Goal: Task Accomplishment & Management: Manage account settings

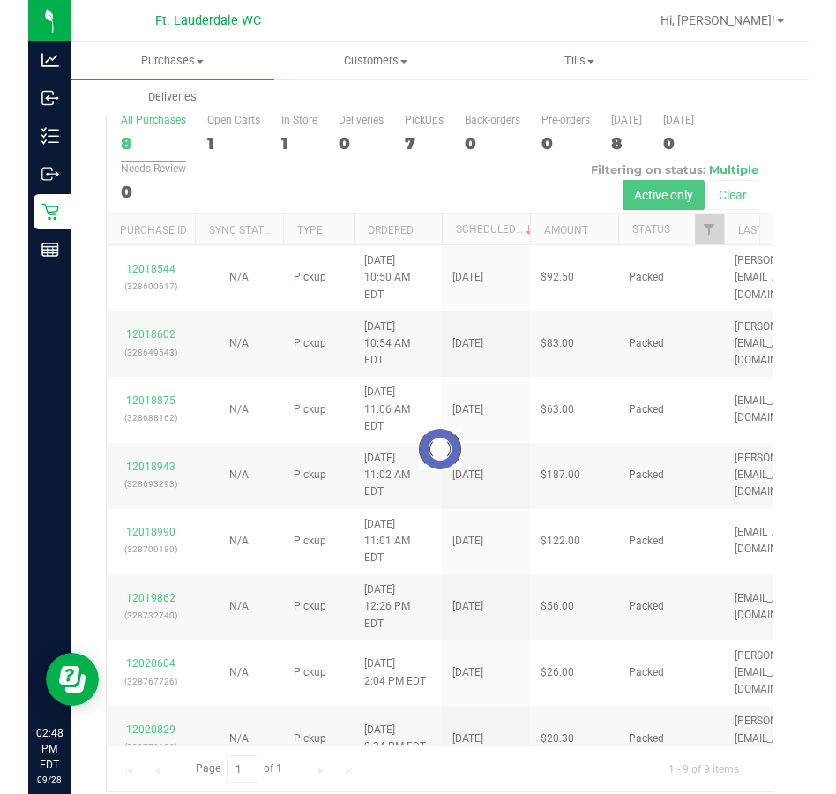
scroll to position [46, 0]
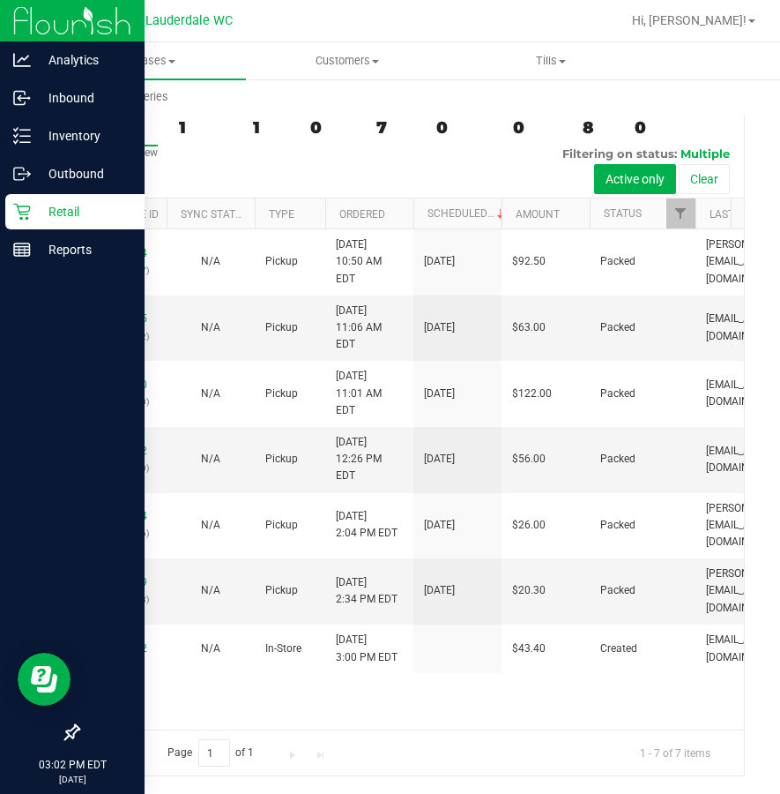
click at [36, 206] on p "Retail" at bounding box center [84, 211] width 106 height 21
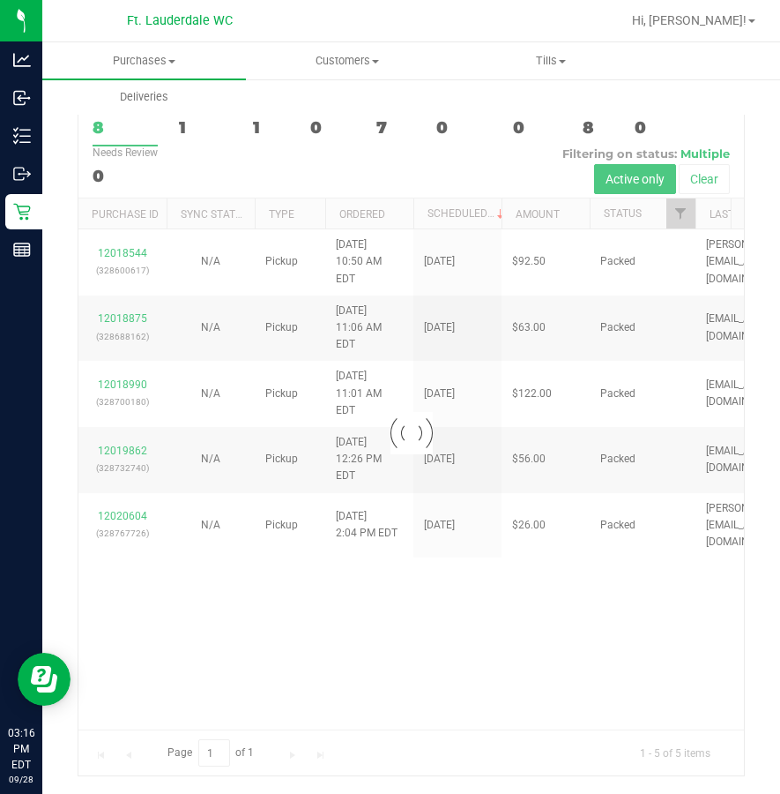
click at [403, 644] on div at bounding box center [411, 433] width 666 height 684
click at [288, 615] on div at bounding box center [411, 433] width 666 height 684
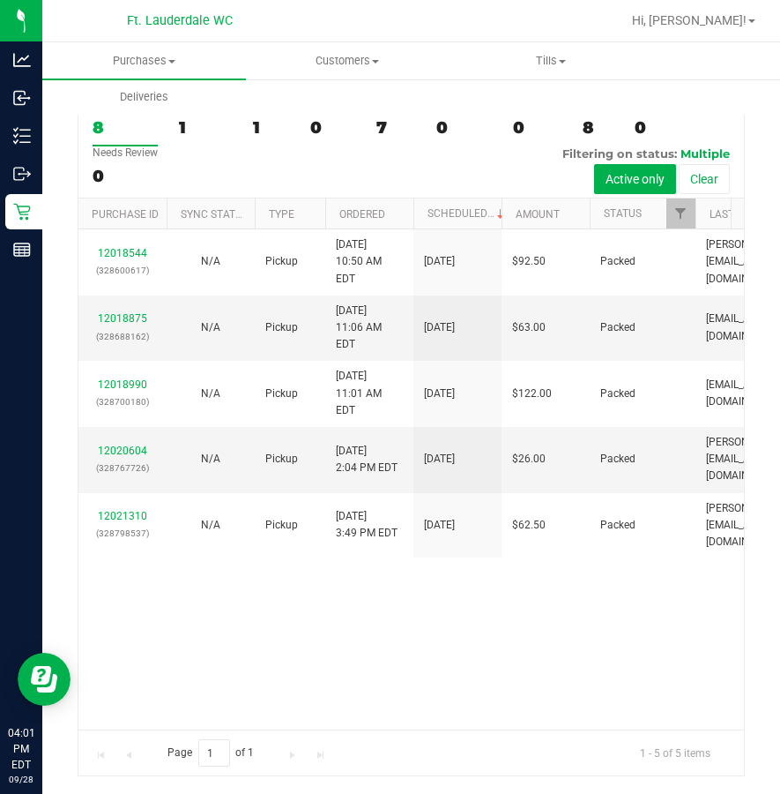
click at [287, 612] on div "12018544 (328600617) N/A Pickup [DATE] 10:50 AM EDT 9/28/2025 $92.50 Packed [PE…" at bounding box center [411, 479] width 666 height 500
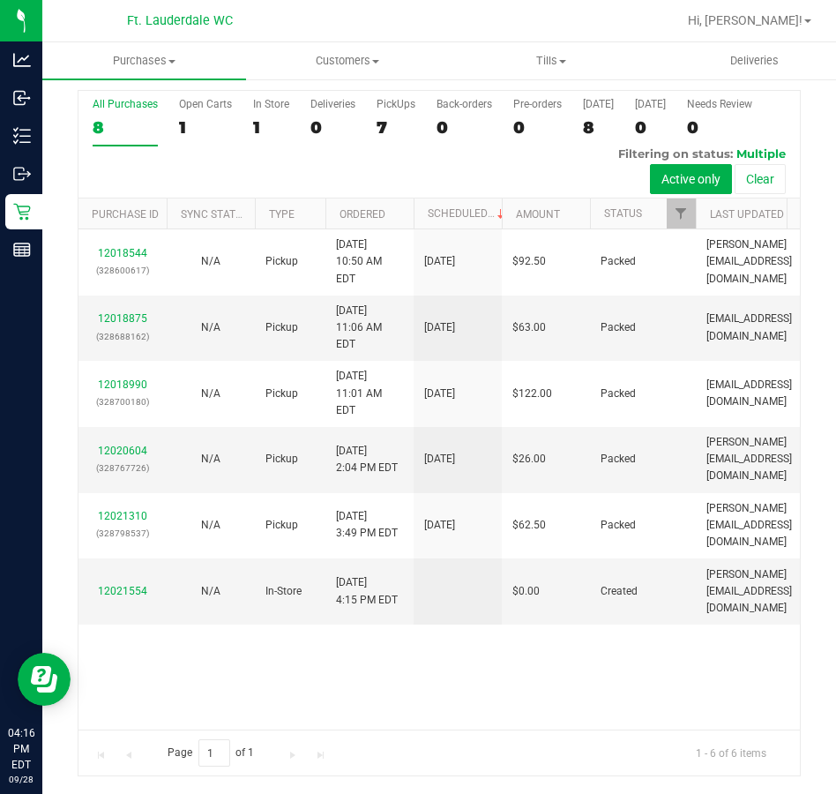
click at [305, 179] on div "All Purchases 8 Open Carts 1 In Store 1 Deliveries 0 PickUps 7 Back-orders 0 Pr…" at bounding box center [438, 145] width 721 height 108
click at [306, 176] on div "All Purchases 8 Open Carts 1 In Store 1 Deliveries 0 PickUps 7 Back-orders 0 Pr…" at bounding box center [438, 145] width 721 height 108
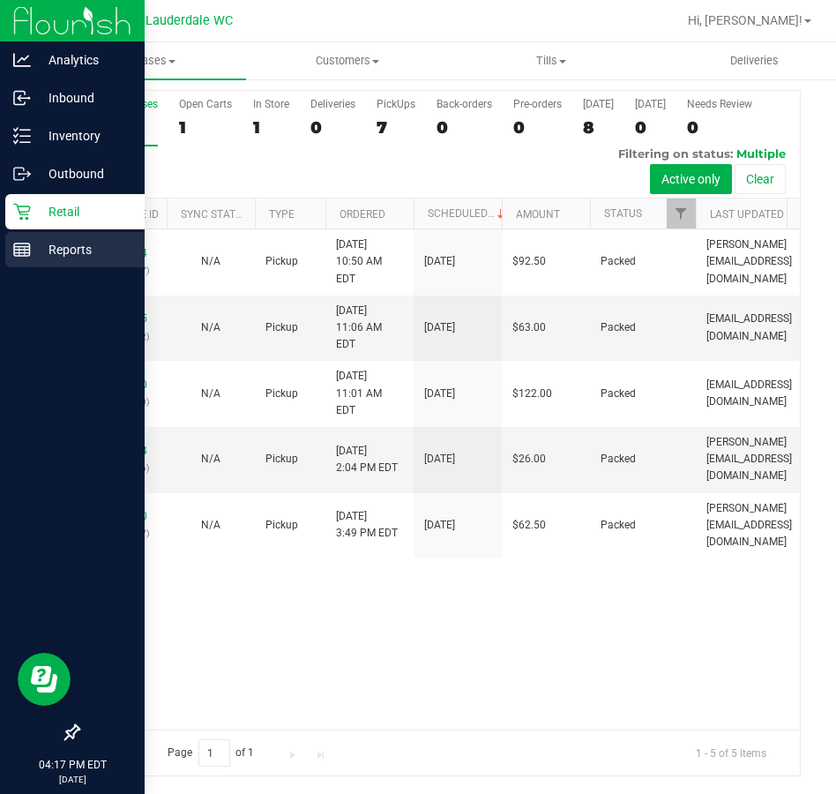
click at [19, 253] on line at bounding box center [22, 253] width 16 height 0
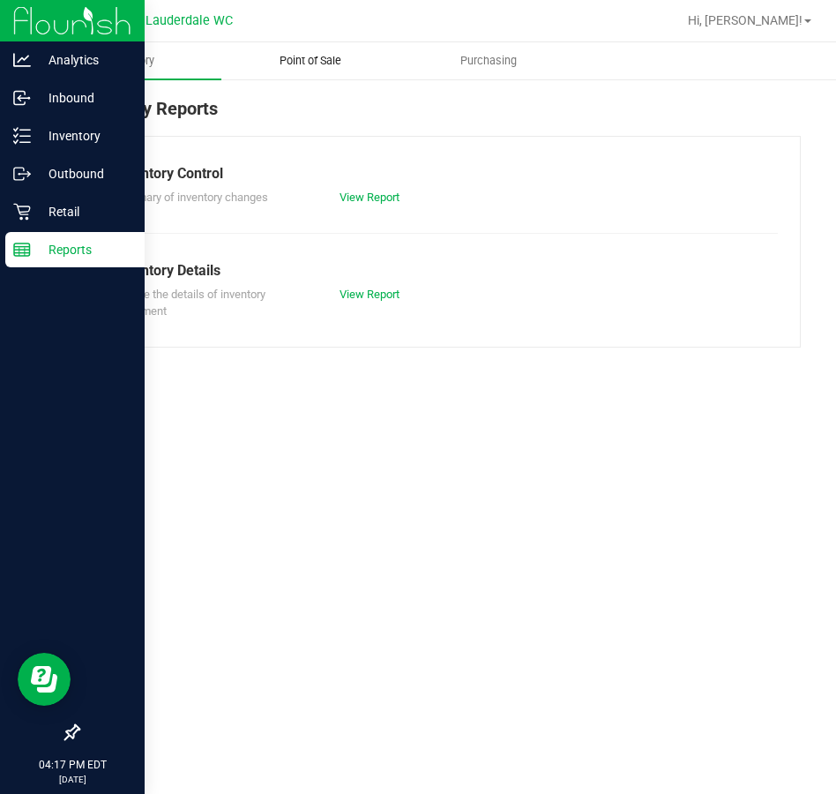
click at [371, 54] on uib-tab-heading "Point of Sale" at bounding box center [310, 60] width 177 height 35
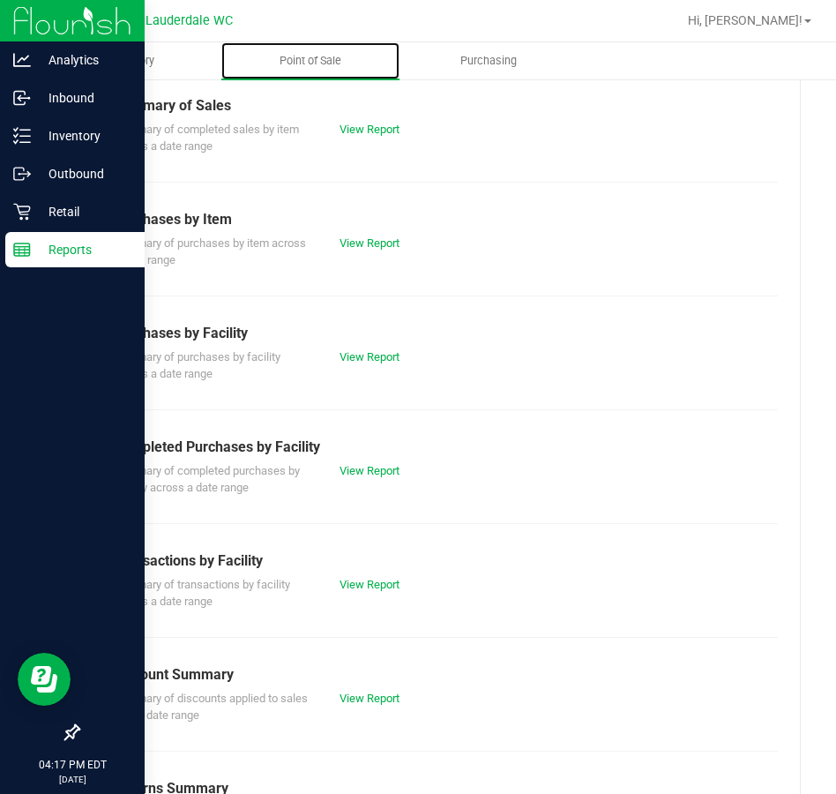
scroll to position [254, 0]
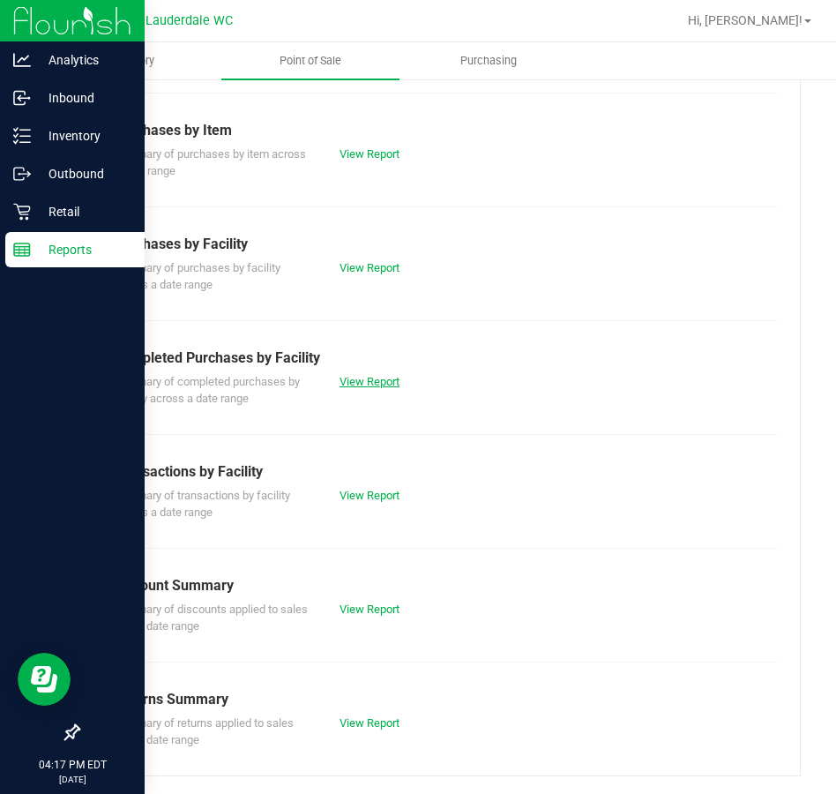
click at [384, 386] on link "View Report" at bounding box center [369, 381] width 60 height 13
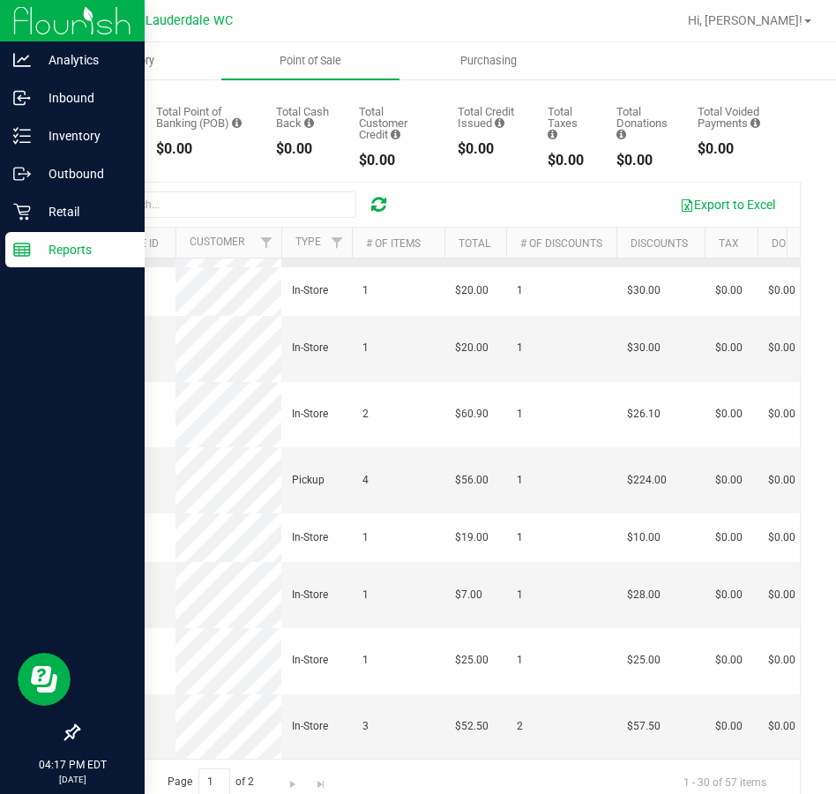
scroll to position [203, 0]
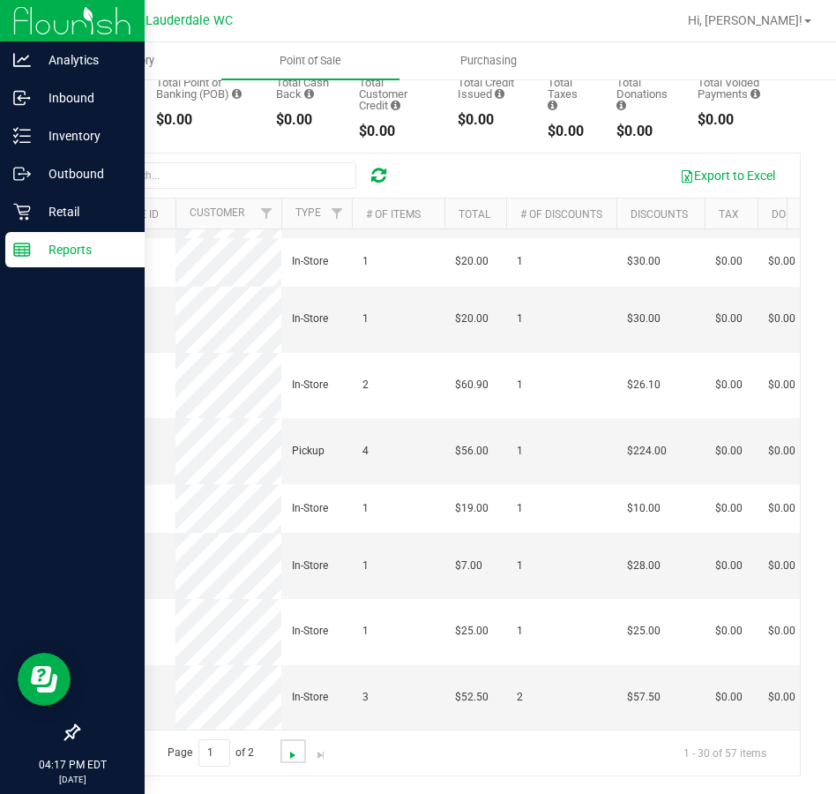
click at [293, 754] on span "Go to the next page" at bounding box center [293, 755] width 14 height 14
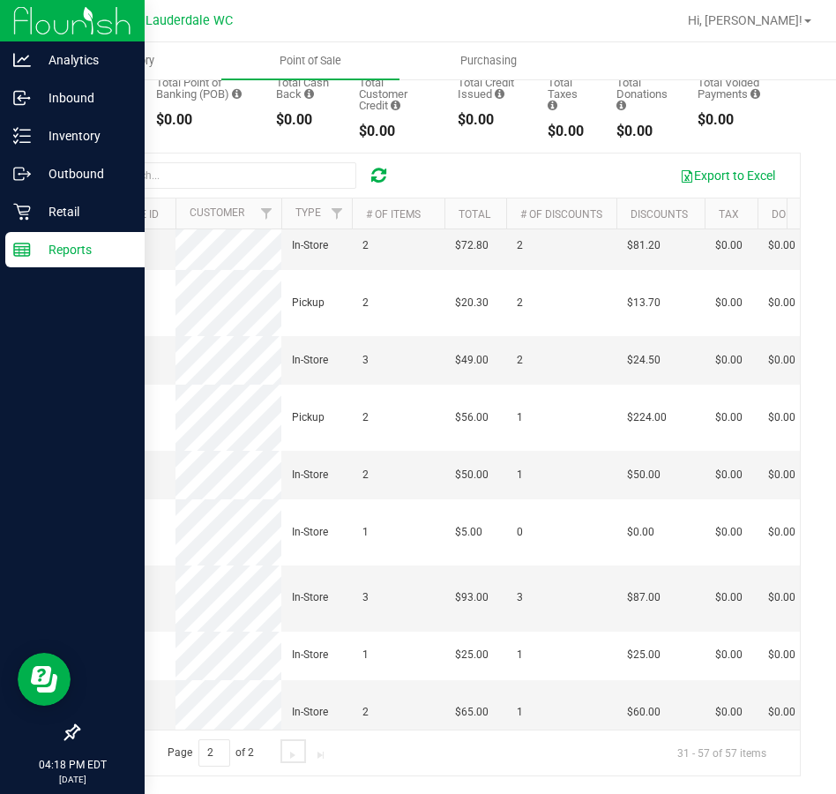
scroll to position [624, 0]
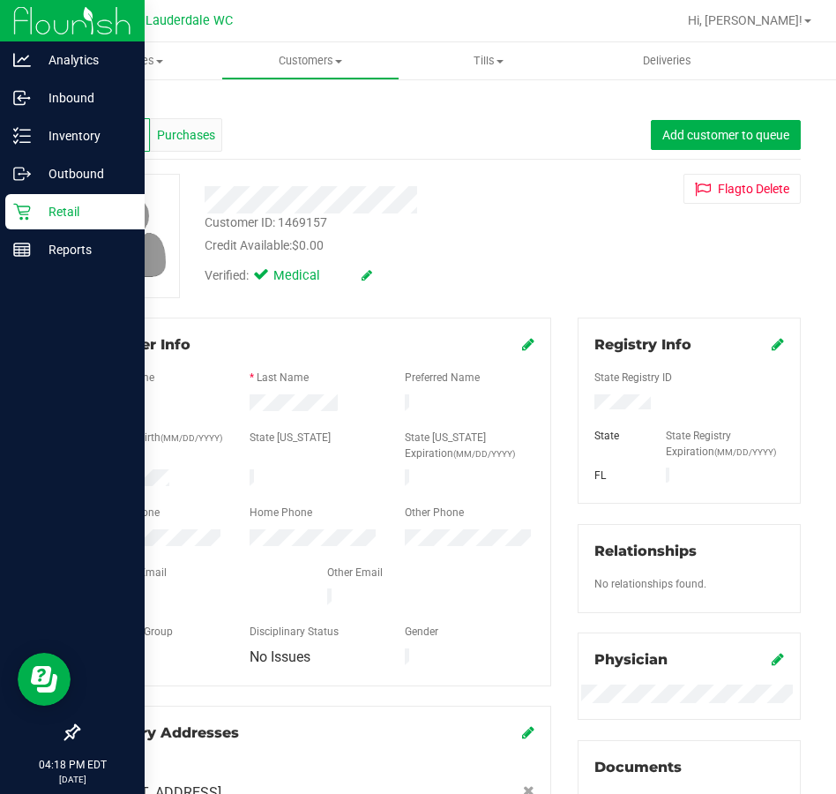
click at [162, 138] on span "Purchases" at bounding box center [186, 135] width 58 height 19
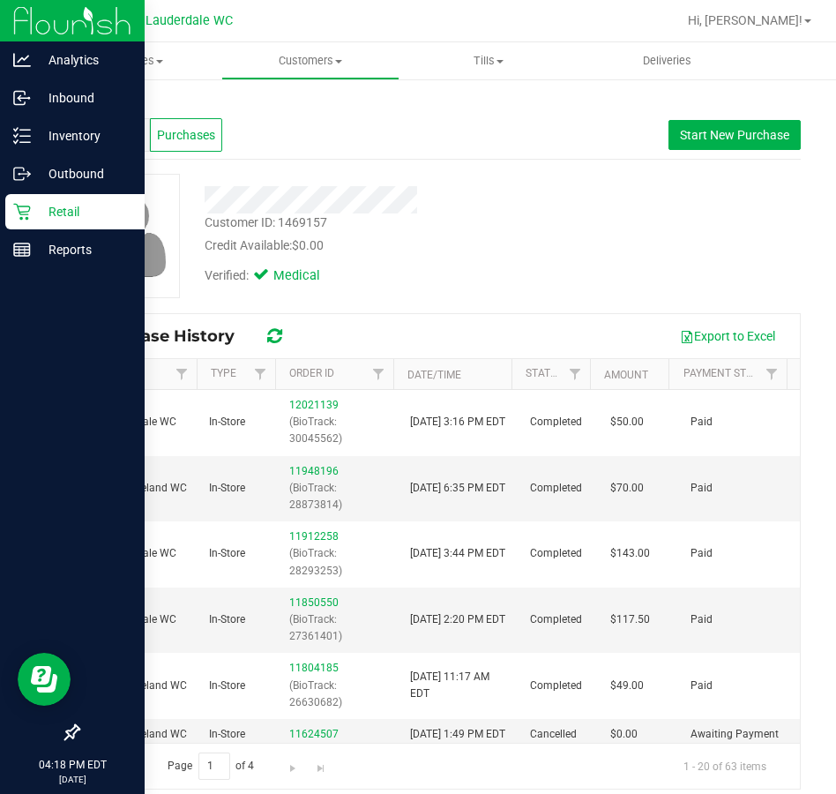
click at [107, 134] on span "Profile" at bounding box center [113, 135] width 35 height 19
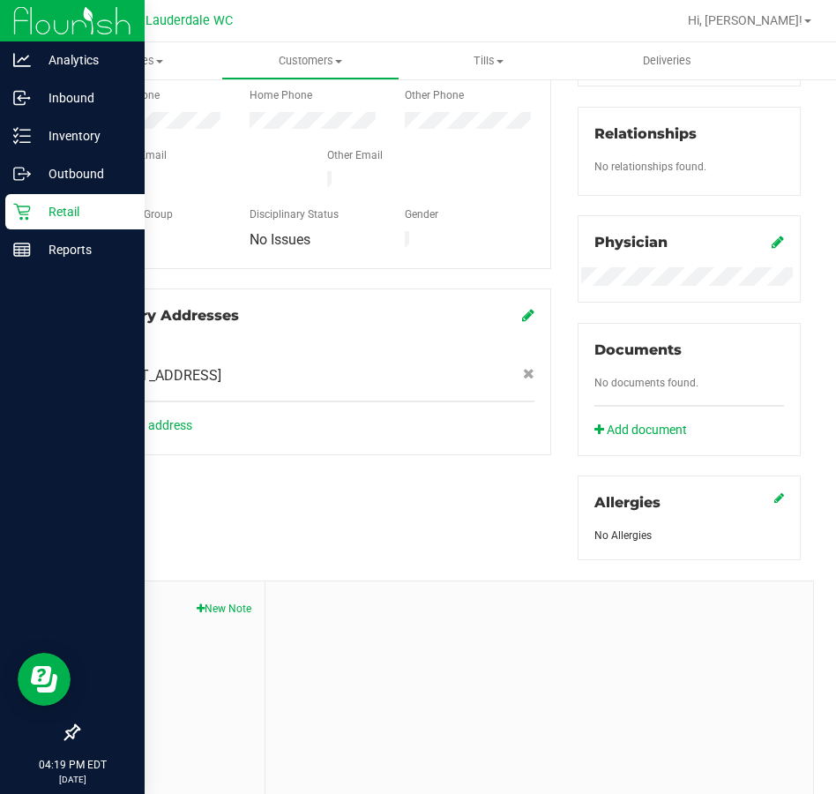
scroll to position [497, 0]
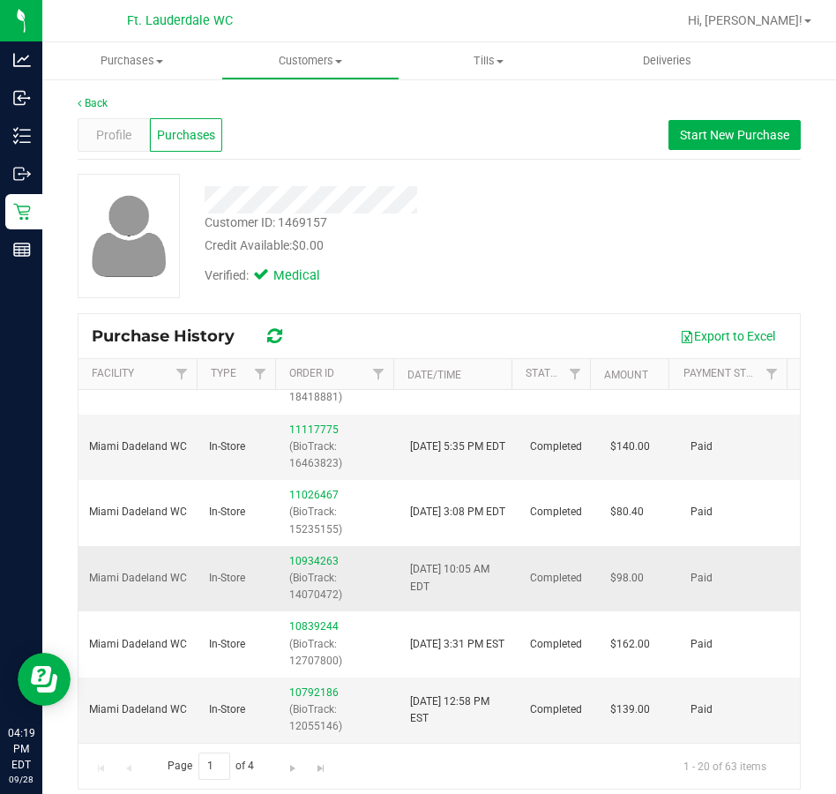
scroll to position [13, 0]
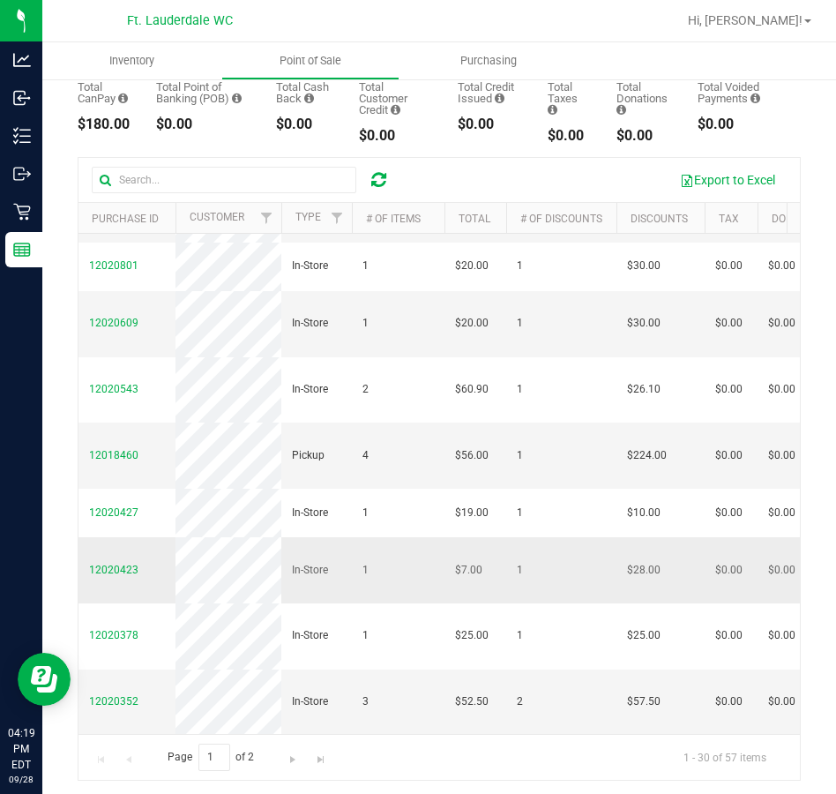
scroll to position [203, 0]
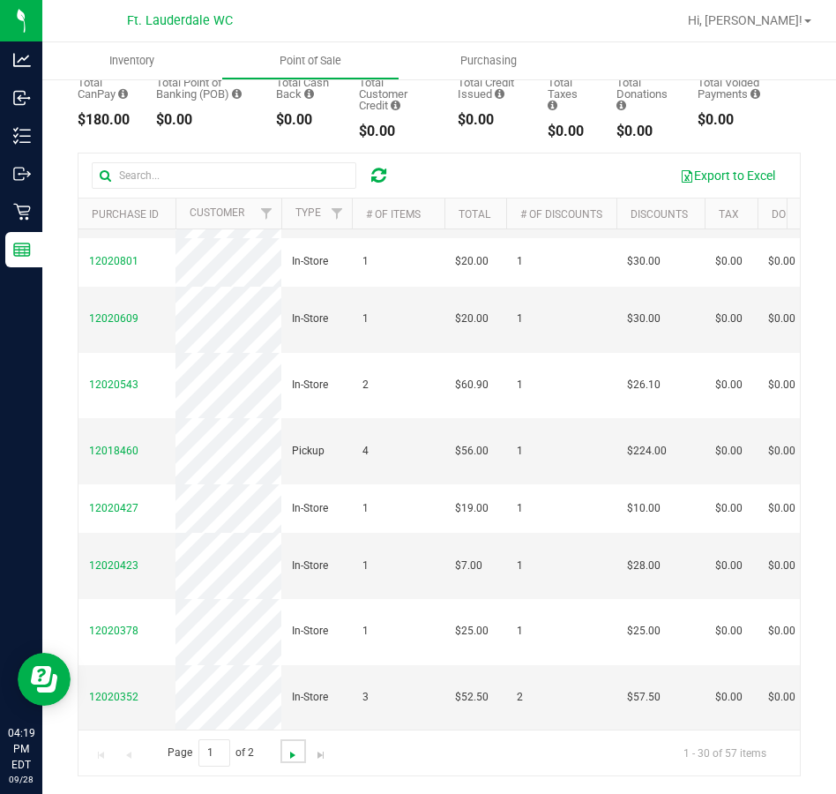
click at [296, 758] on span "Go to the next page" at bounding box center [293, 755] width 14 height 14
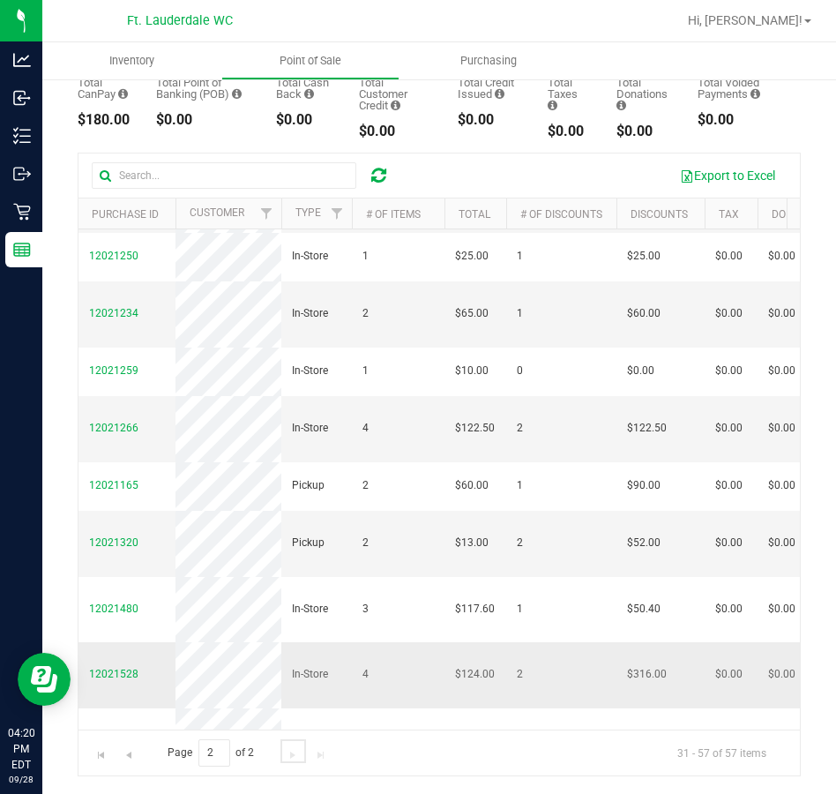
scroll to position [1153, 0]
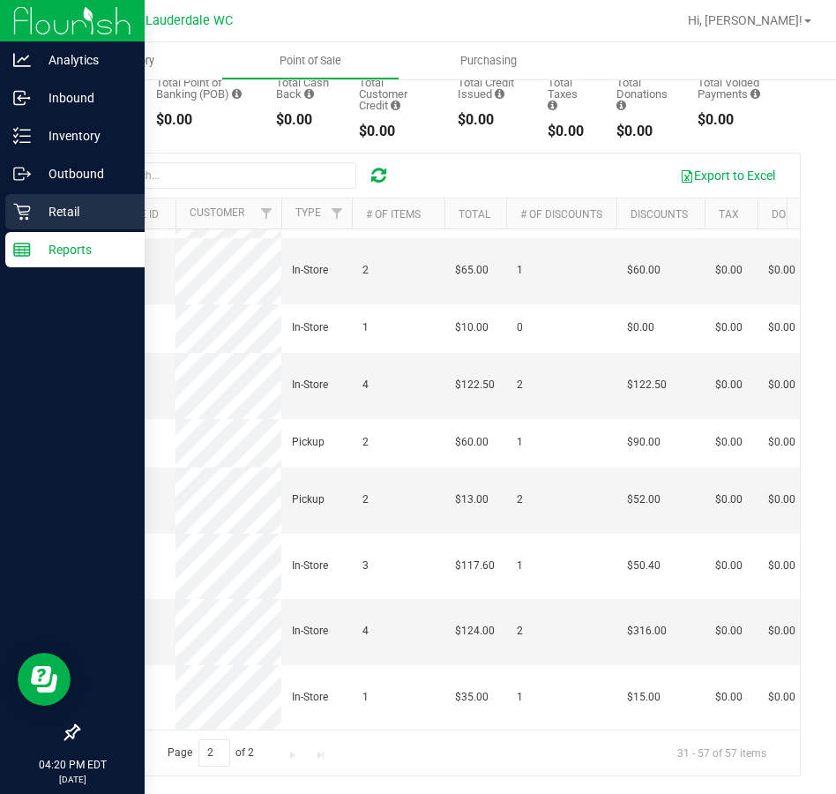
click at [18, 227] on div "Retail" at bounding box center [74, 211] width 139 height 35
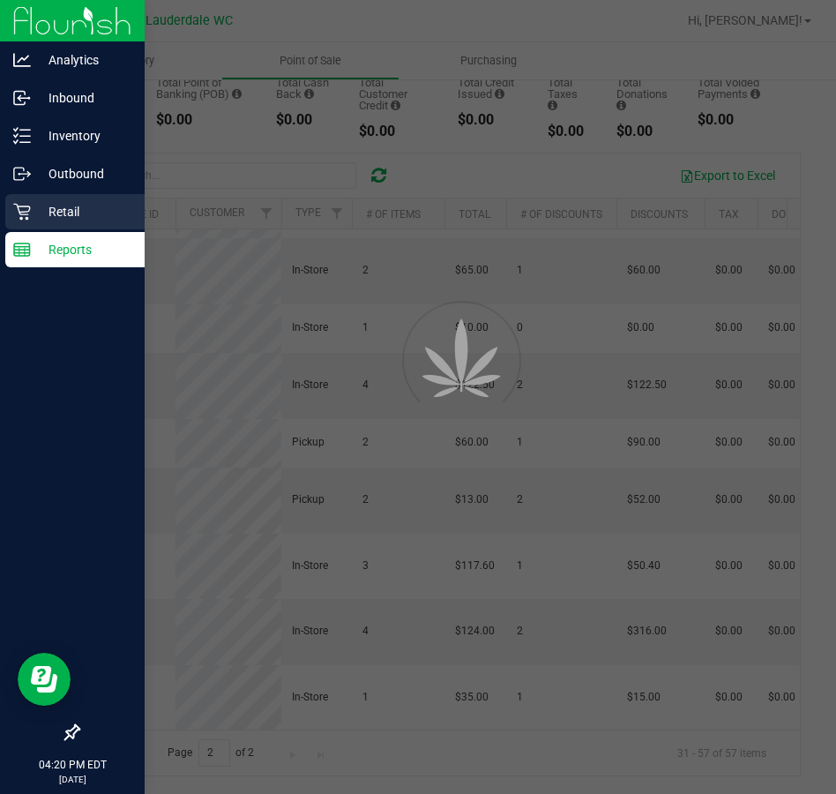
click at [28, 212] on icon at bounding box center [22, 212] width 18 height 18
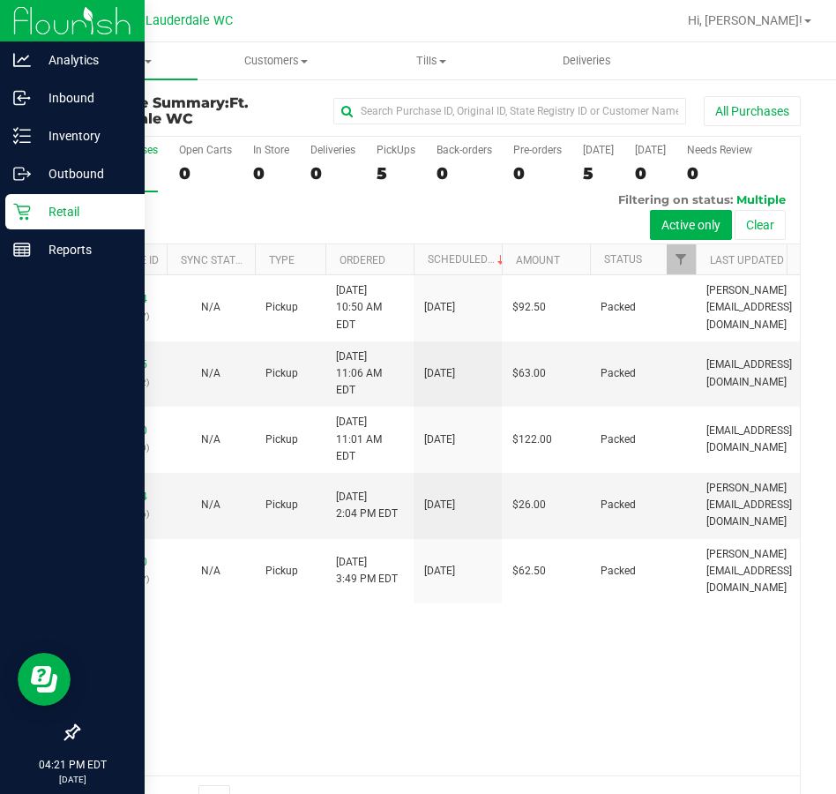
click at [38, 217] on p "Retail" at bounding box center [84, 211] width 106 height 21
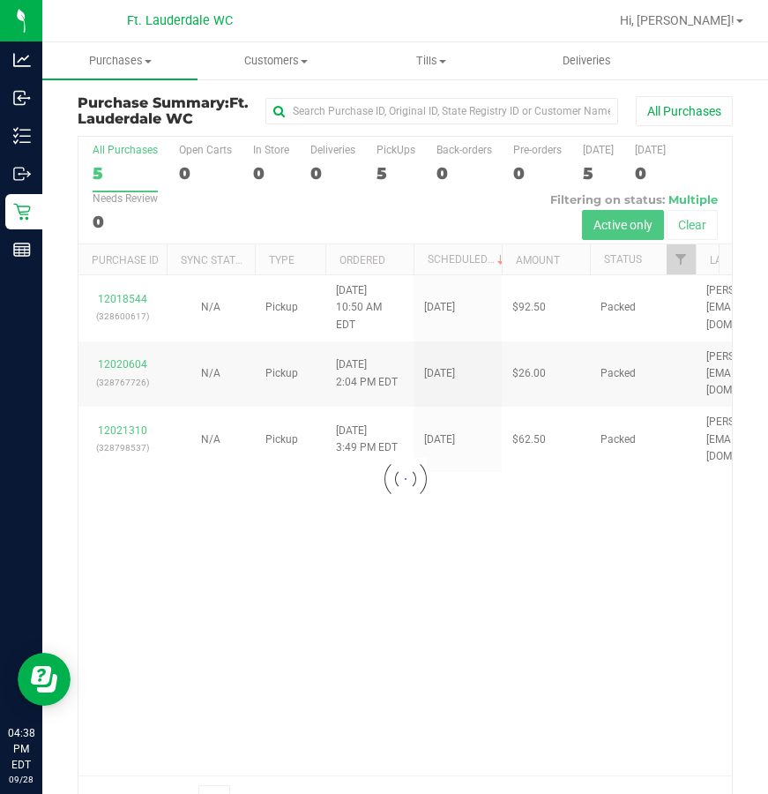
click at [269, 606] on div at bounding box center [404, 479] width 653 height 684
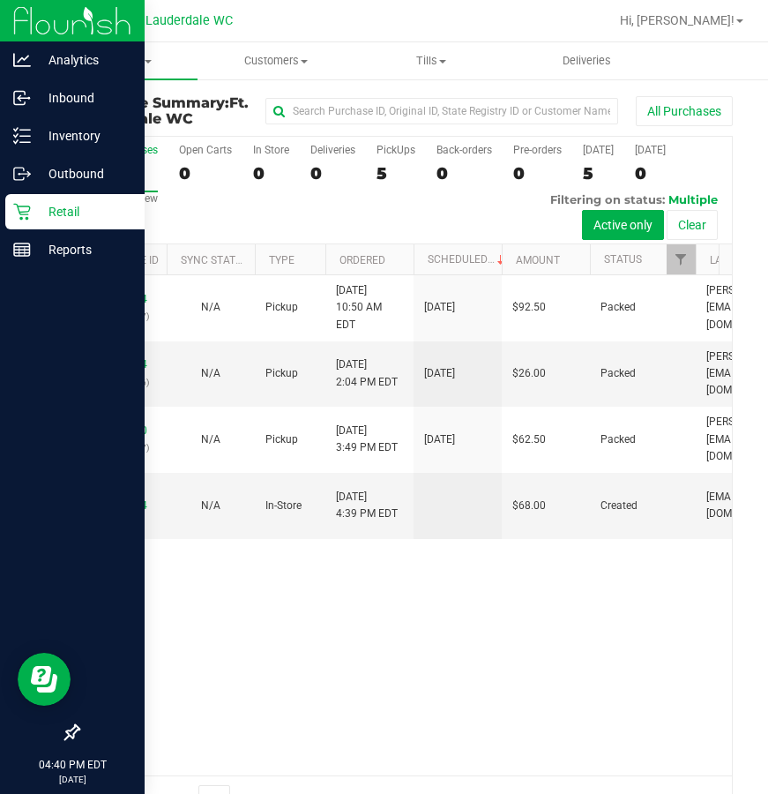
click at [27, 212] on icon at bounding box center [21, 212] width 17 height 17
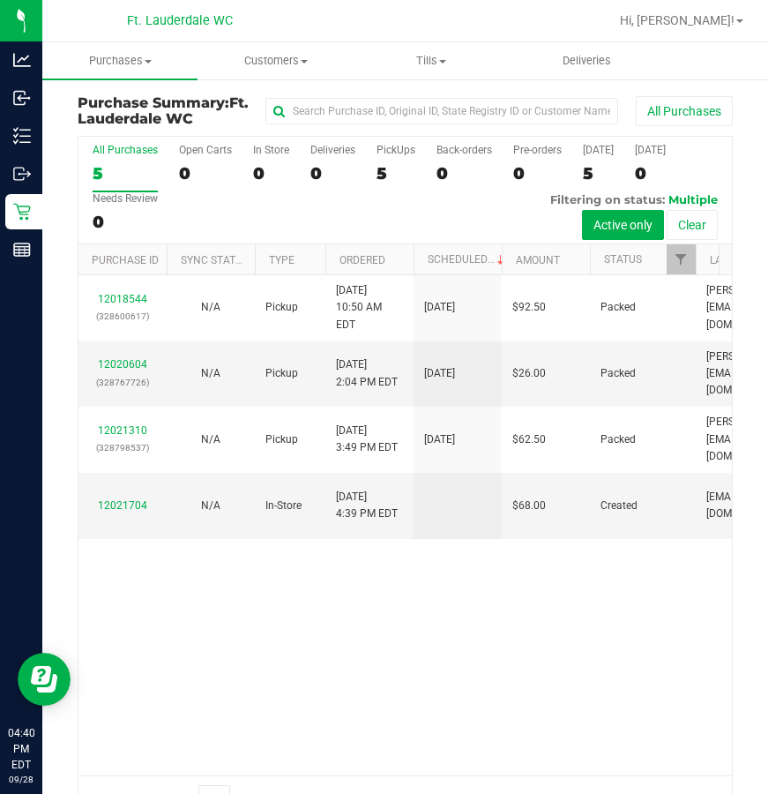
click at [529, 554] on div "12018544 (328600617) N/A Pickup [DATE] 10:50 AM EDT 9/28/2025 $92.50 Packed [PE…" at bounding box center [404, 525] width 653 height 500
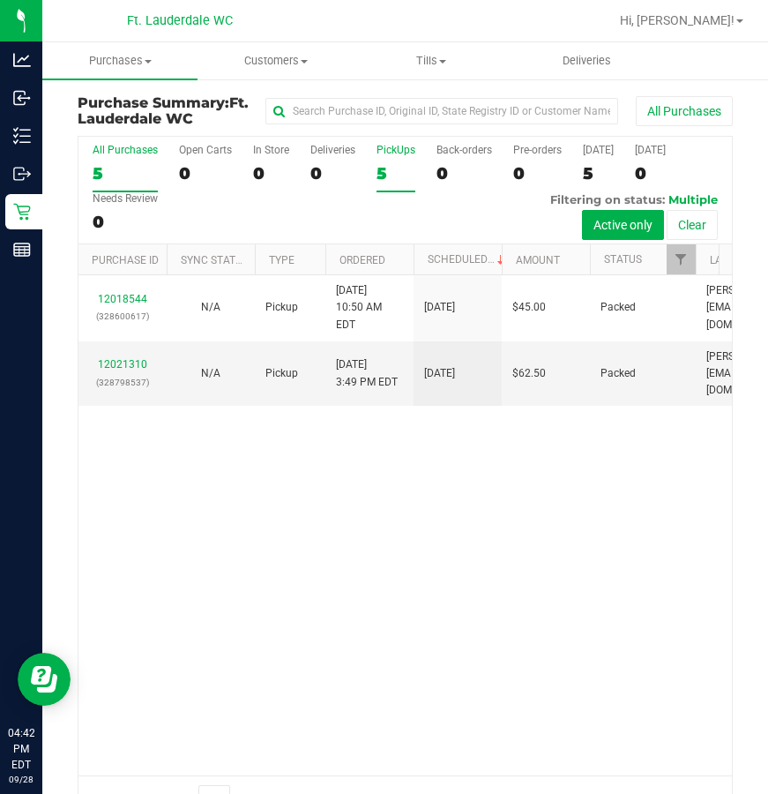
click at [377, 168] on div "5" at bounding box center [395, 173] width 39 height 20
click at [0, 0] on input "PickUps 5" at bounding box center [0, 0] width 0 height 0
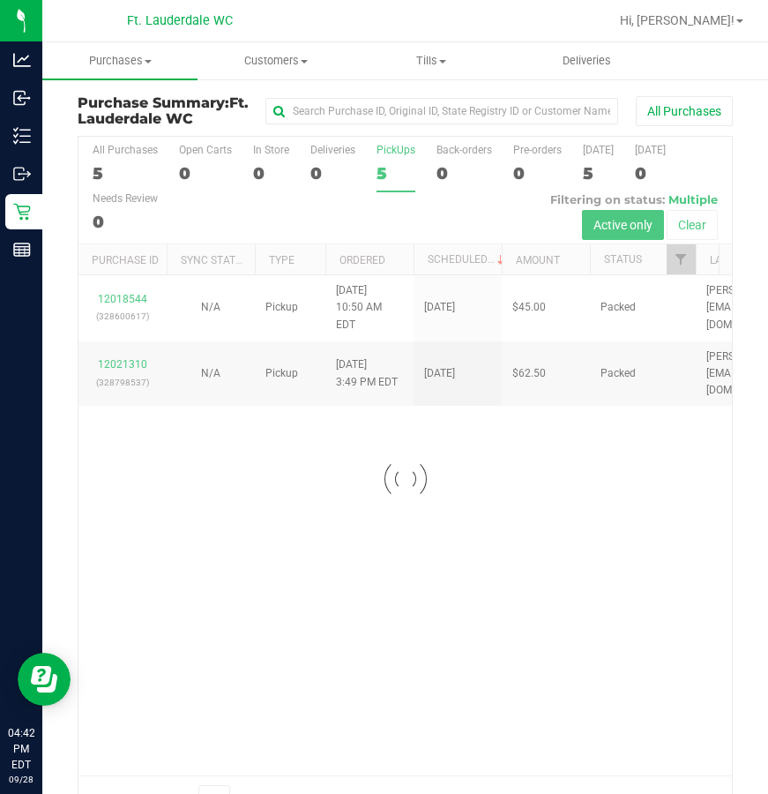
click at [364, 179] on div at bounding box center [404, 479] width 653 height 684
click at [23, 203] on icon at bounding box center [22, 212] width 18 height 18
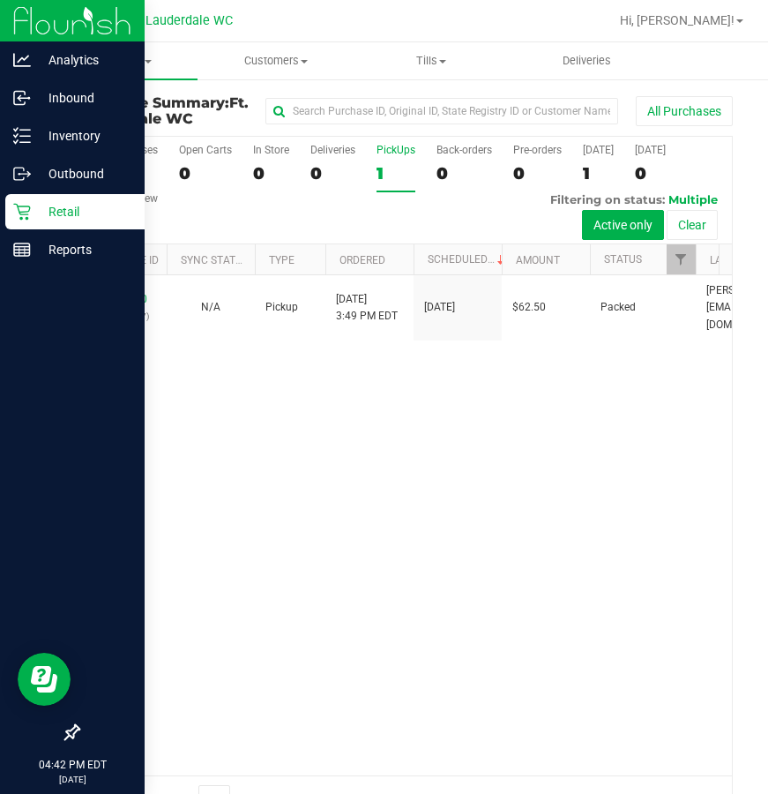
click at [45, 198] on div "Retail" at bounding box center [74, 211] width 139 height 35
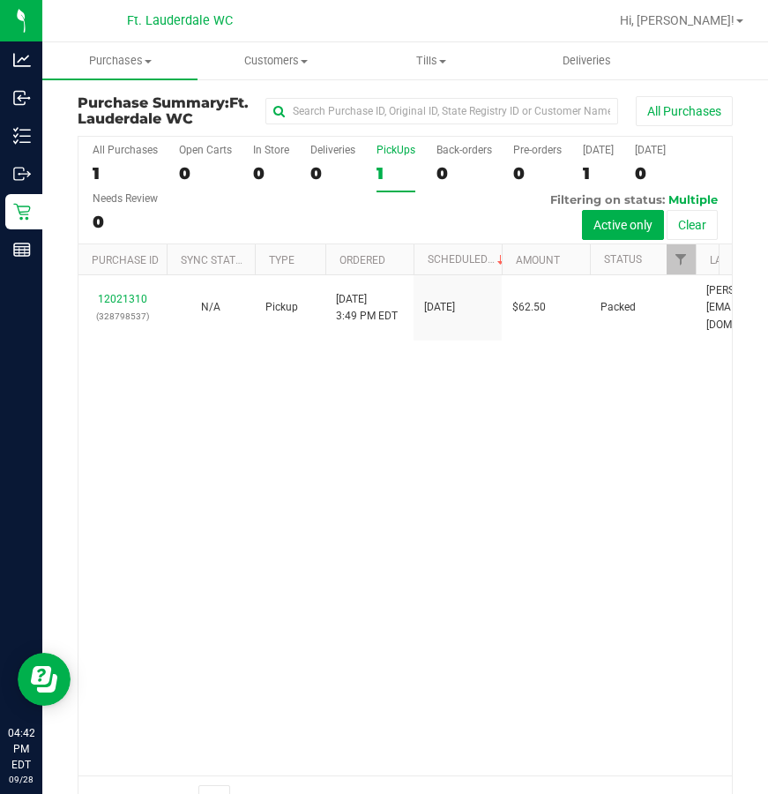
click at [293, 434] on div "12021310 (328798537) N/A Pickup [DATE] 3:49 PM EDT 9/28/2025 $62.50 Packed [PER…" at bounding box center [404, 525] width 653 height 500
click at [311, 460] on div "12021310 (328798537) N/A Pickup [DATE] 3:49 PM EDT 9/28/2025 $62.50 Packed [PER…" at bounding box center [404, 525] width 653 height 500
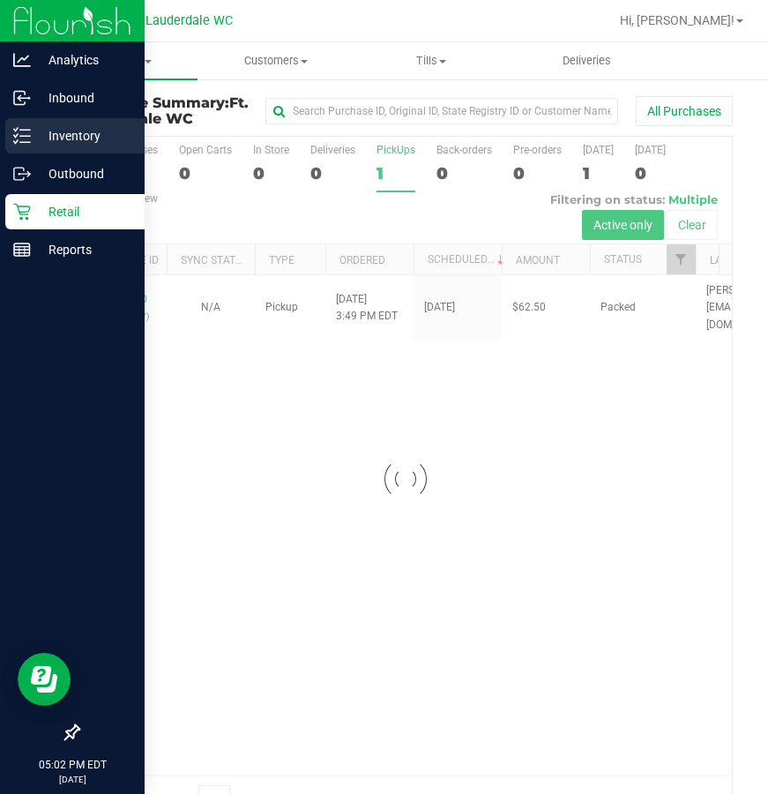
click at [31, 128] on p "Inventory" at bounding box center [84, 135] width 106 height 21
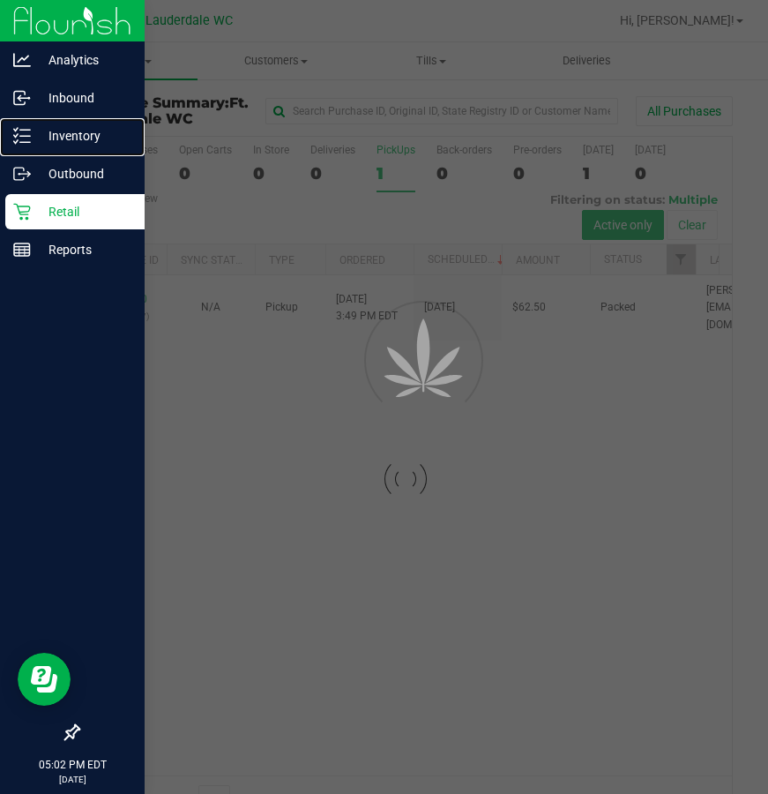
click at [36, 135] on p "Inventory" at bounding box center [84, 135] width 106 height 21
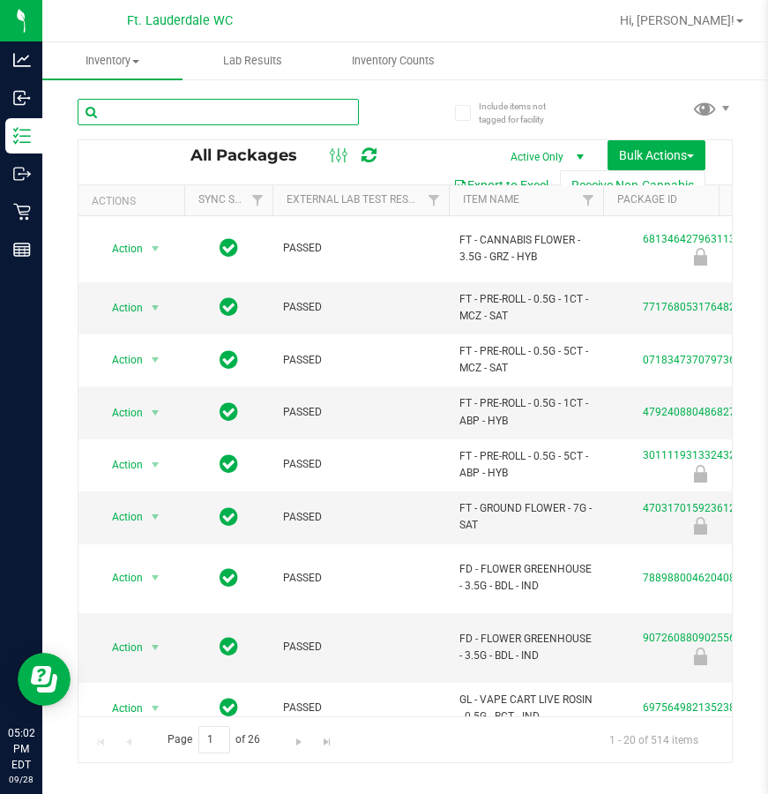
click at [212, 115] on input "text" at bounding box center [218, 112] width 281 height 26
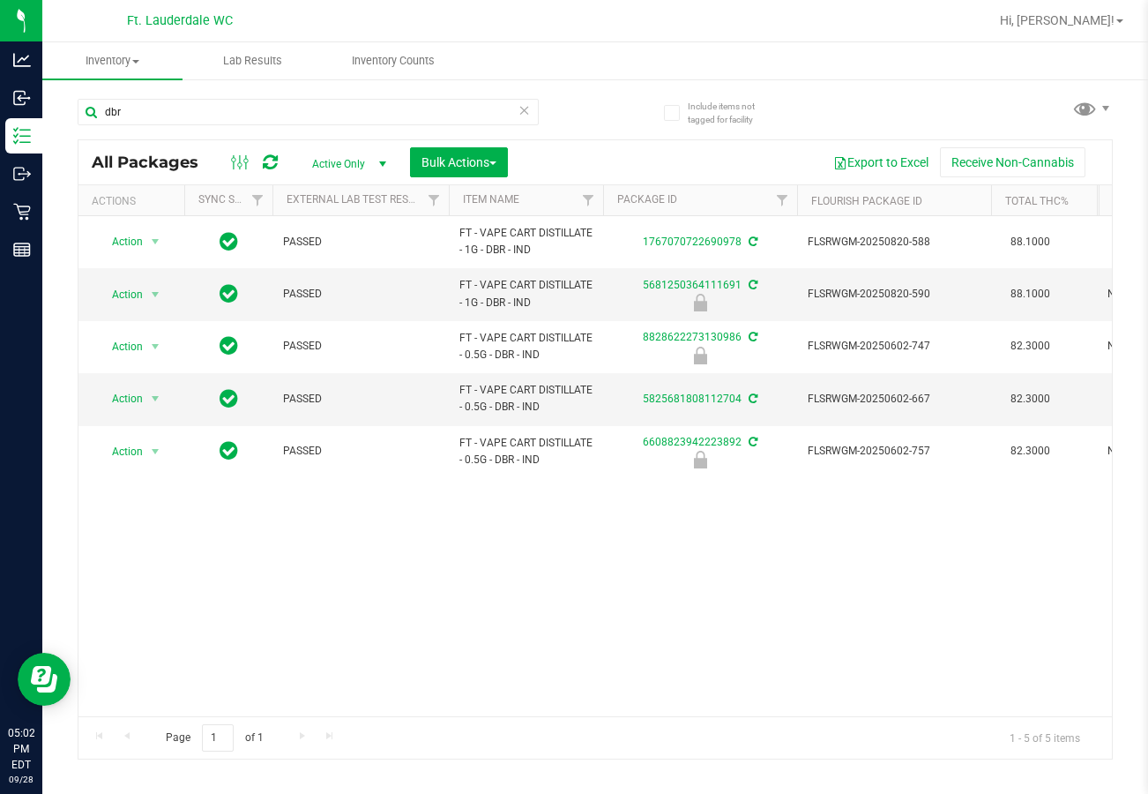
click at [399, 577] on div "Action Action Adjust qty Create package Edit attributes Global inventory Locate…" at bounding box center [594, 466] width 1033 height 500
click at [155, 123] on input "dbr" at bounding box center [308, 112] width 461 height 26
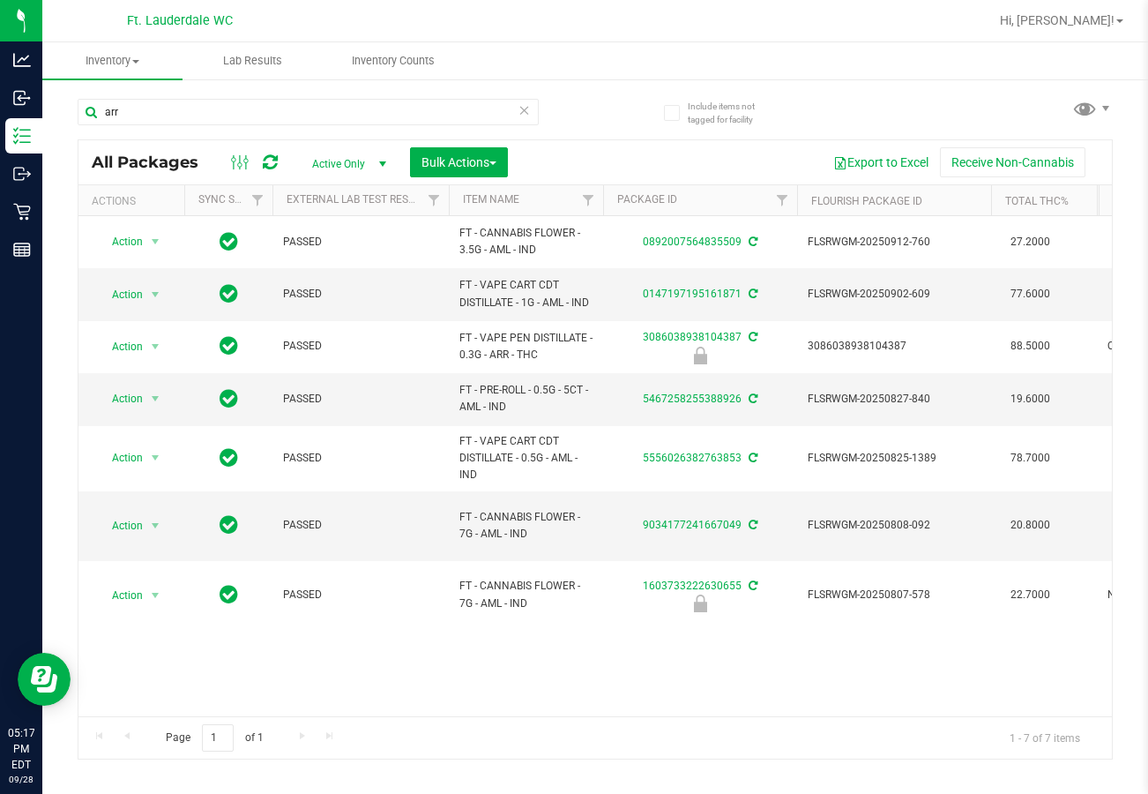
drag, startPoint x: 393, startPoint y: 697, endPoint x: 411, endPoint y: 694, distance: 17.8
click at [411, 694] on div "Action Action Adjust qty Create package Edit attributes Global inventory Locate…" at bounding box center [594, 466] width 1033 height 500
click at [309, 88] on div "arr" at bounding box center [337, 111] width 518 height 56
click at [309, 100] on input "arr" at bounding box center [308, 112] width 461 height 26
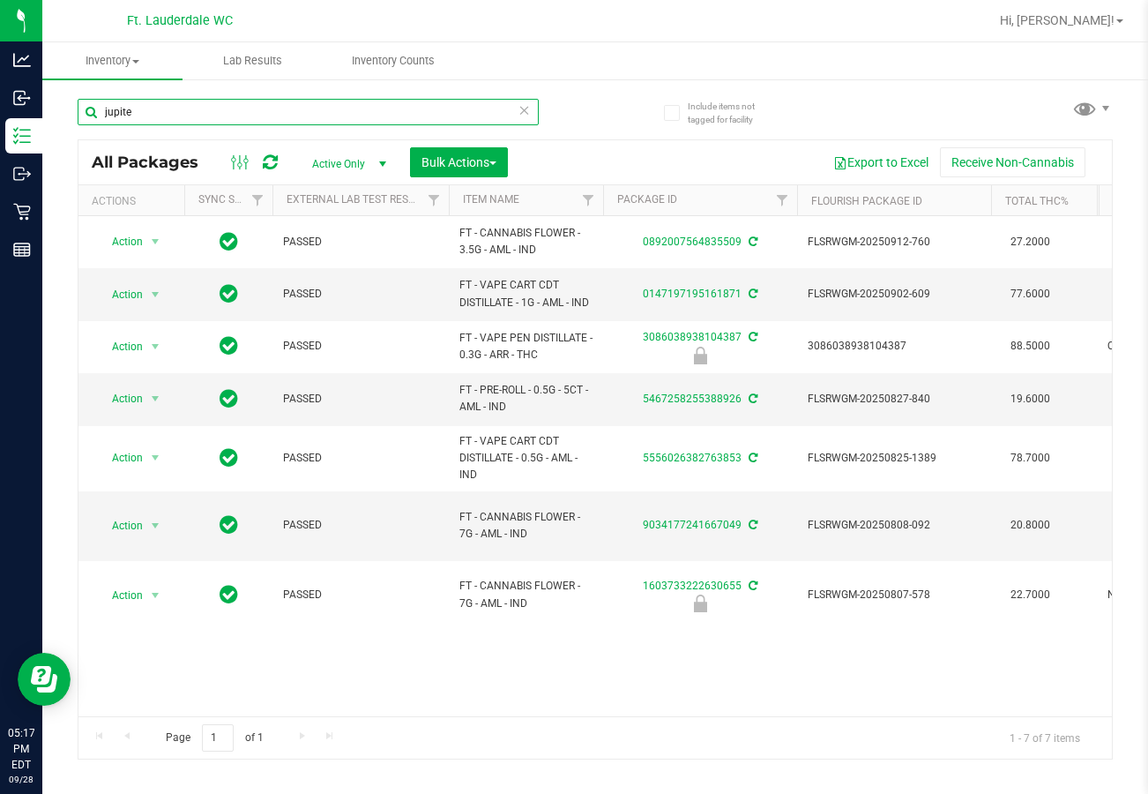
type input "jupiter"
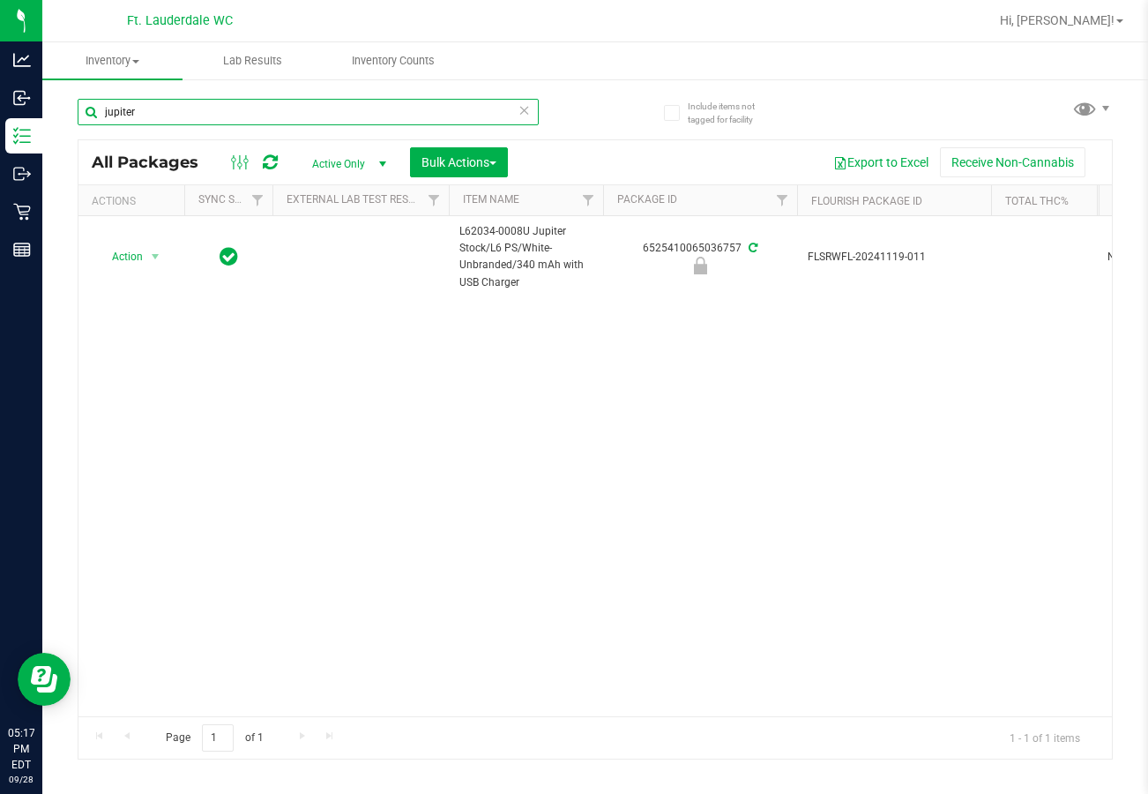
click at [225, 106] on input "jupiter" at bounding box center [308, 112] width 461 height 26
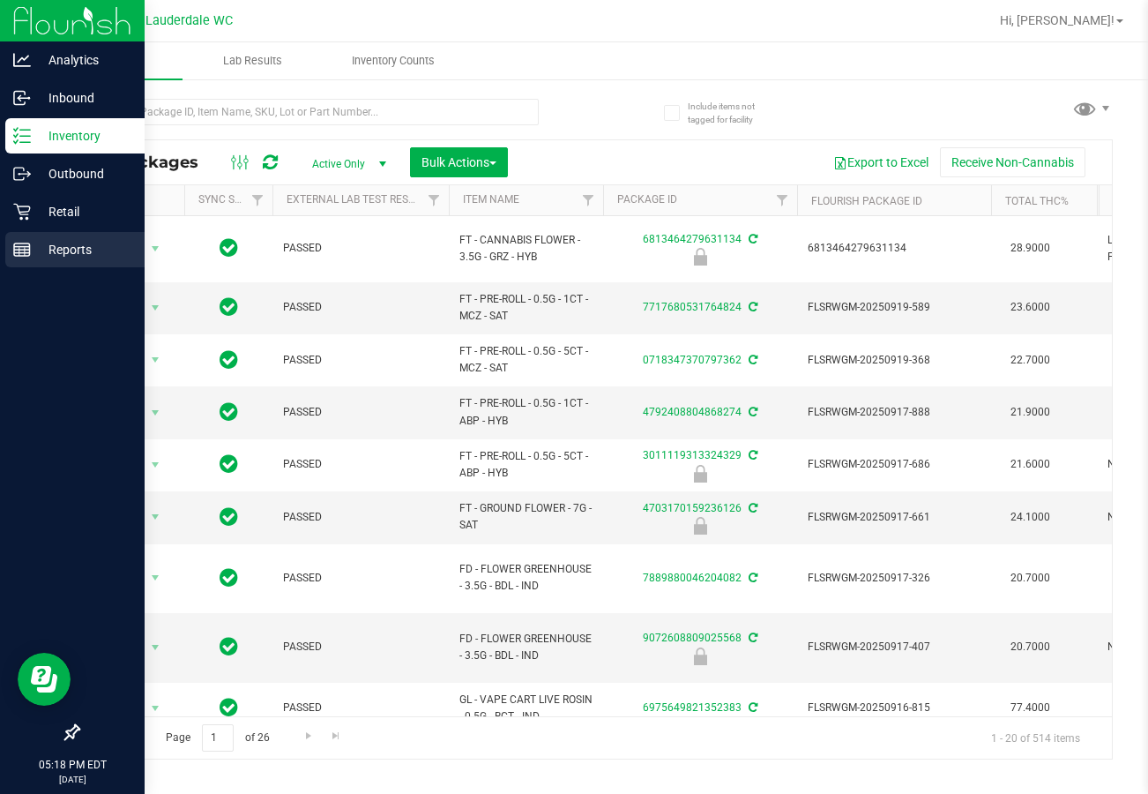
drag, startPoint x: -544, startPoint y: -123, endPoint x: 25, endPoint y: 258, distance: 684.5
click at [25, 258] on div "Reports" at bounding box center [74, 249] width 139 height 35
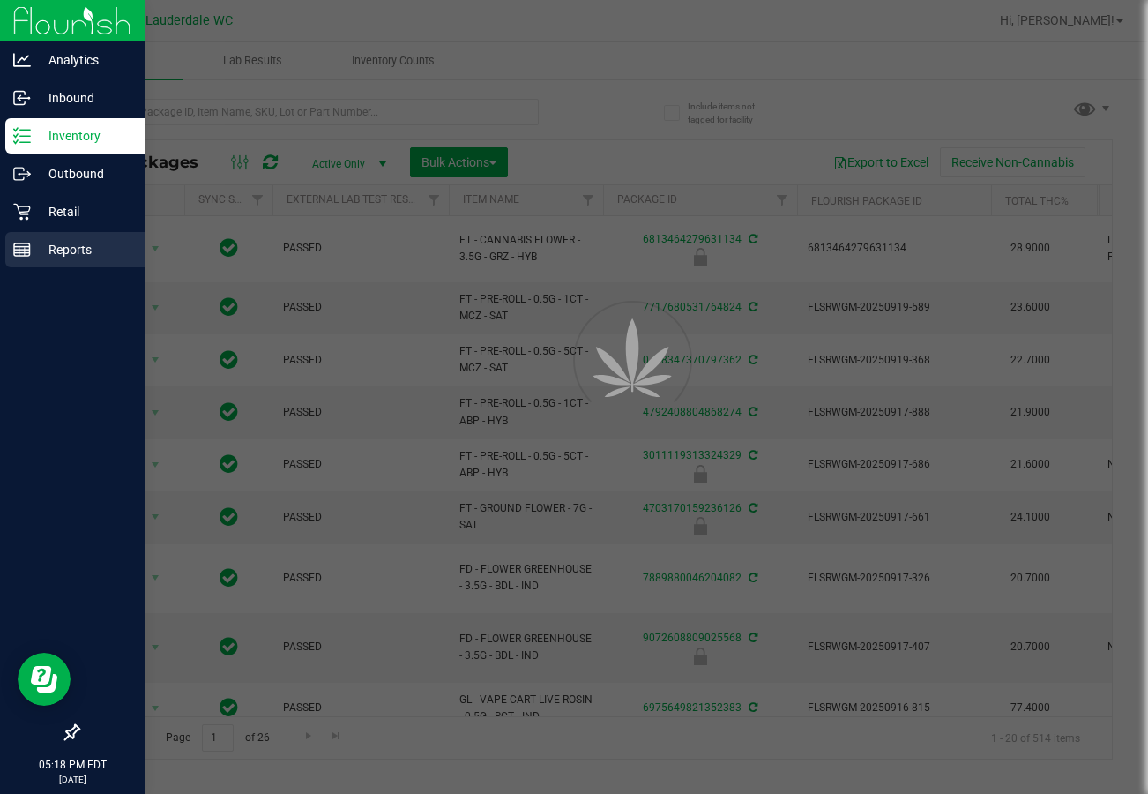
click at [25, 258] on div "Reports" at bounding box center [74, 249] width 139 height 35
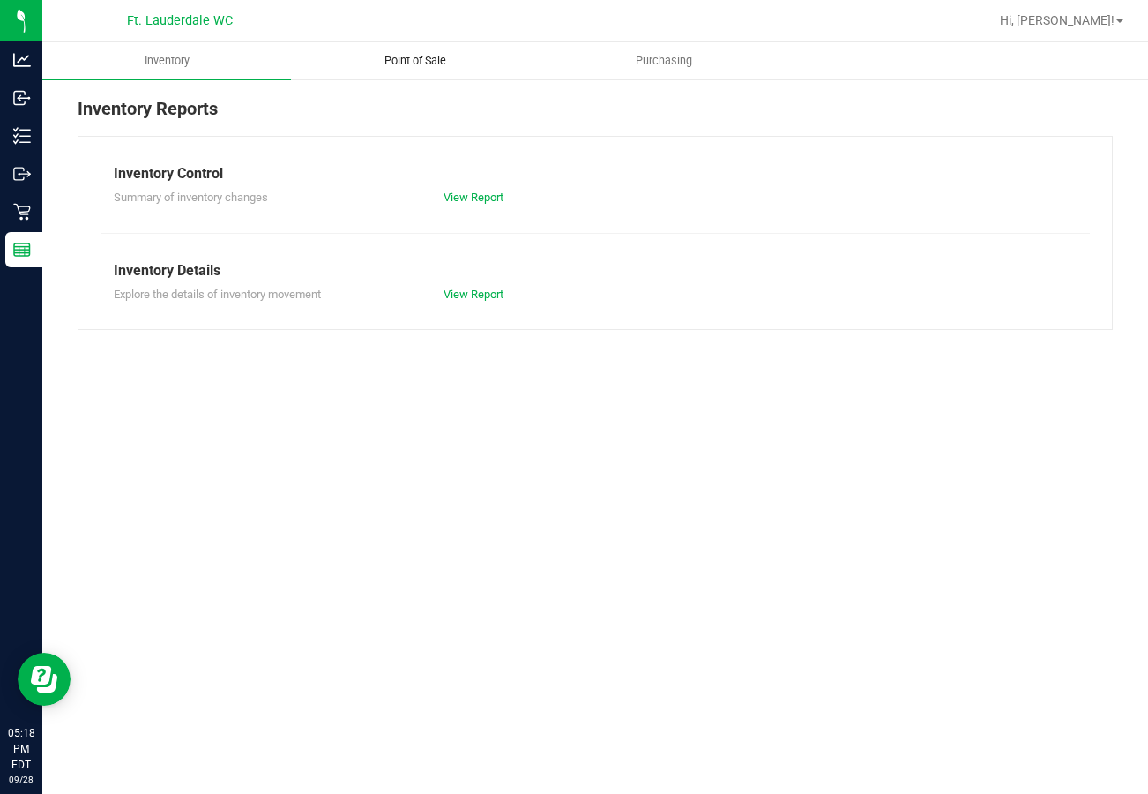
click at [364, 63] on span "Point of Sale" at bounding box center [415, 61] width 109 height 16
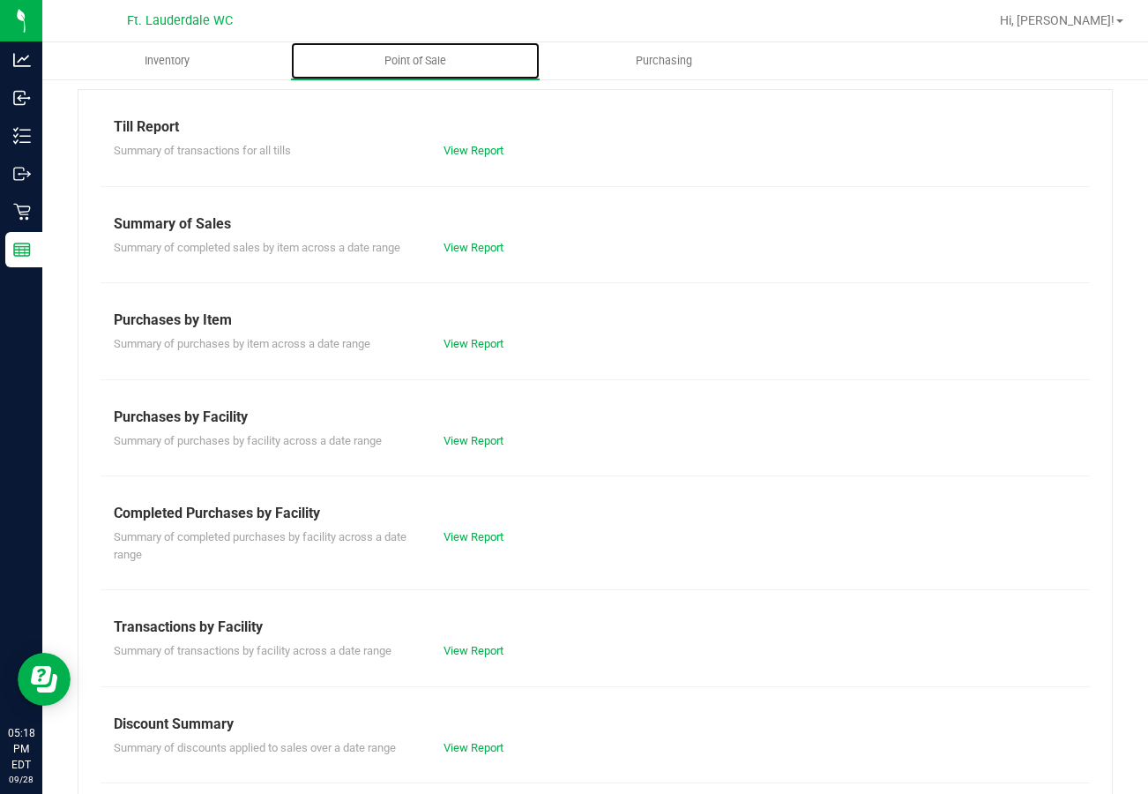
scroll to position [151, 0]
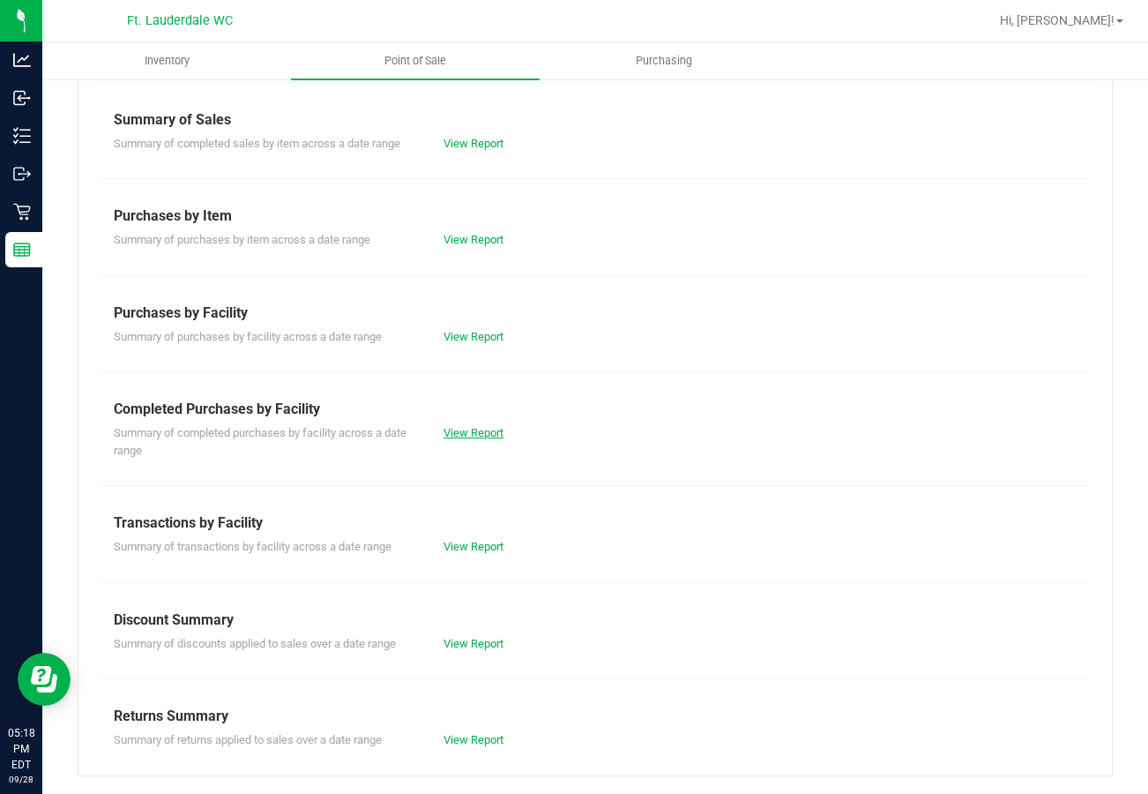
click at [468, 431] on link "View Report" at bounding box center [473, 432] width 60 height 13
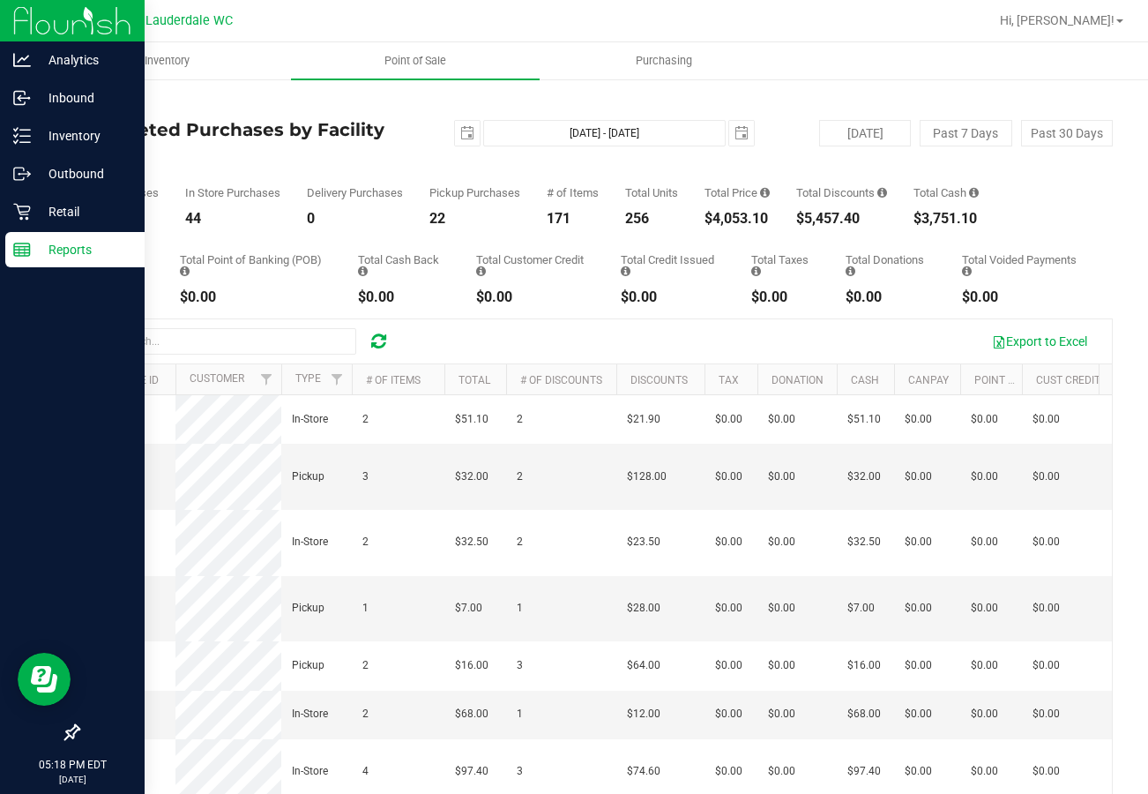
click at [16, 242] on icon at bounding box center [22, 250] width 18 height 18
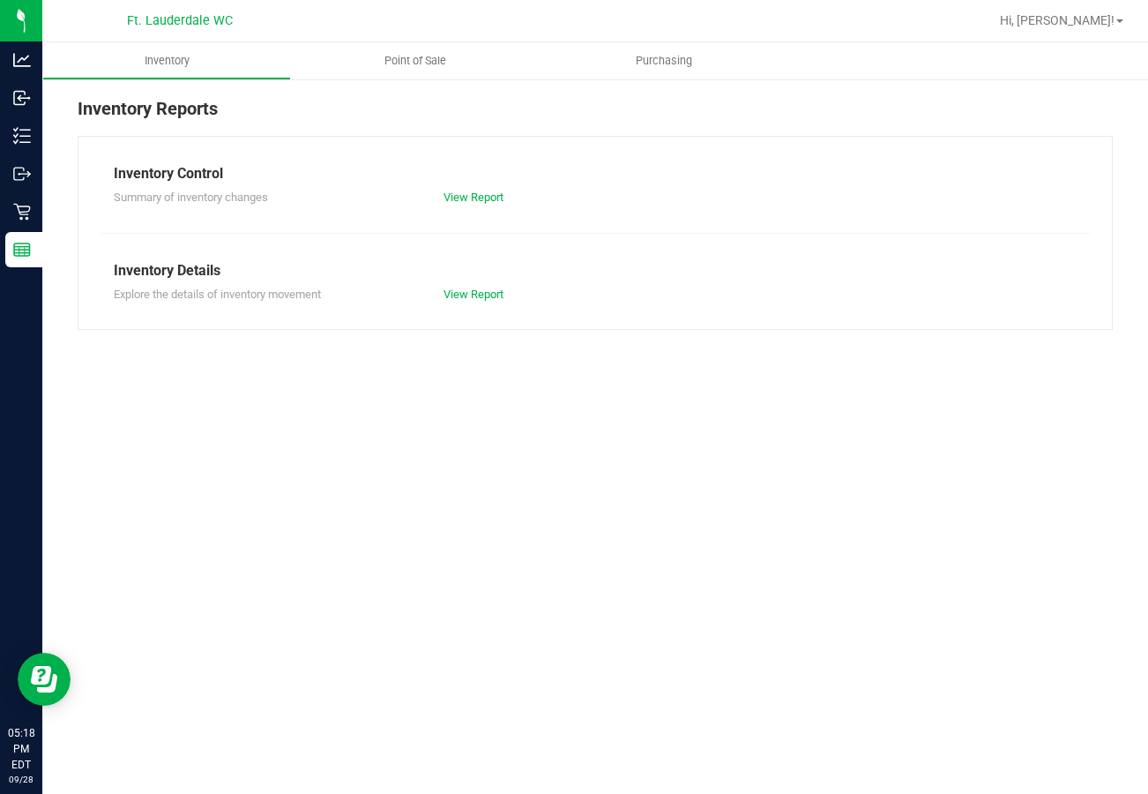
click at [350, 308] on div "Inventory Control Summary of inventory changes View Report Inventory Details Ex…" at bounding box center [595, 233] width 1035 height 194
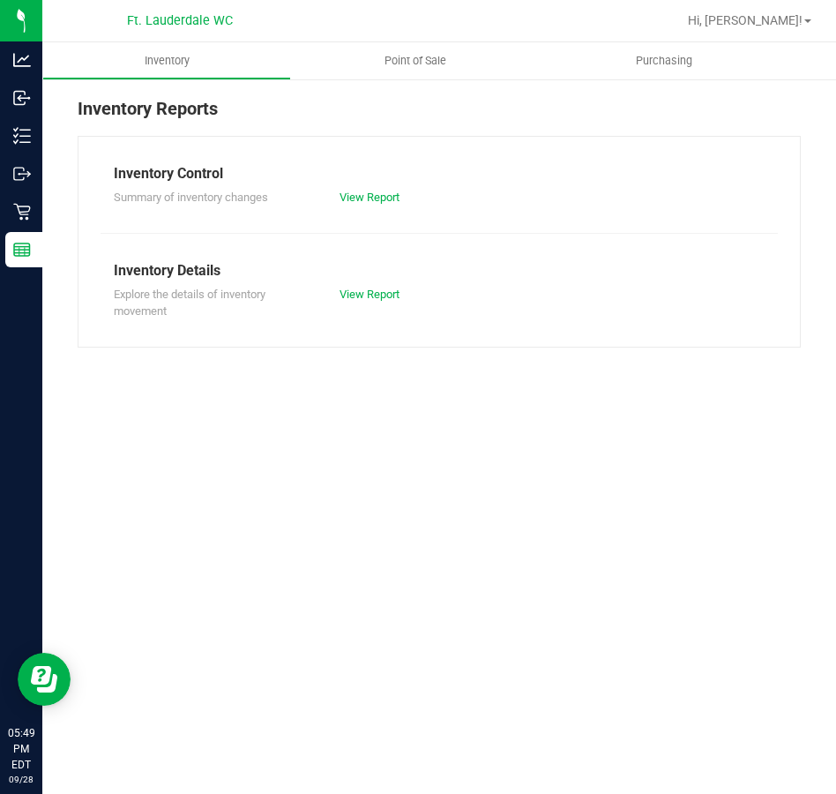
click at [321, 628] on div "Inventory Point of Sale Purchasing Inventory Reports Inventory Control Summary …" at bounding box center [439, 417] width 794 height 751
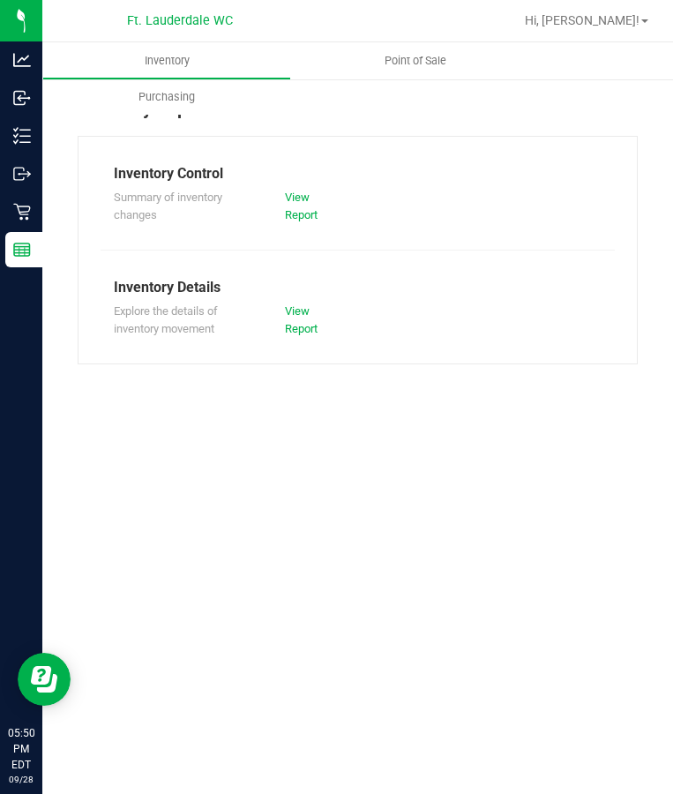
click at [309, 505] on div "Inventory Point of Sale Purchasing Inventory Reports Inventory Control Summary …" at bounding box center [357, 417] width 630 height 751
click at [418, 551] on div "Inventory Point of Sale Purchasing Inventory Reports Inventory Control Summary …" at bounding box center [357, 417] width 630 height 751
click at [315, 544] on div "Inventory Point of Sale Purchasing Inventory Reports Inventory Control Summary …" at bounding box center [357, 417] width 630 height 751
click at [346, 557] on div "Inventory Point of Sale Purchasing Inventory Reports Inventory Control Summary …" at bounding box center [357, 417] width 630 height 751
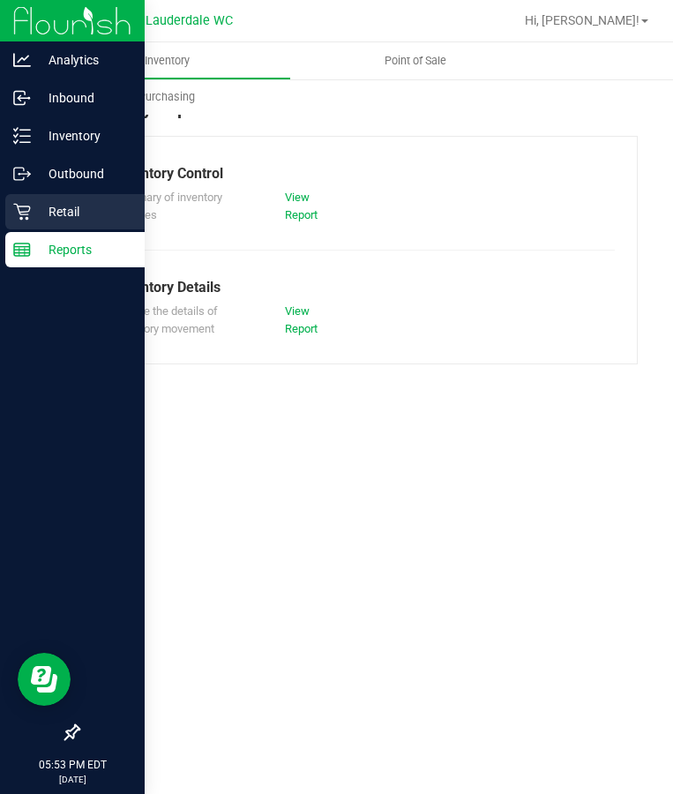
click at [80, 222] on div "Retail" at bounding box center [74, 211] width 139 height 35
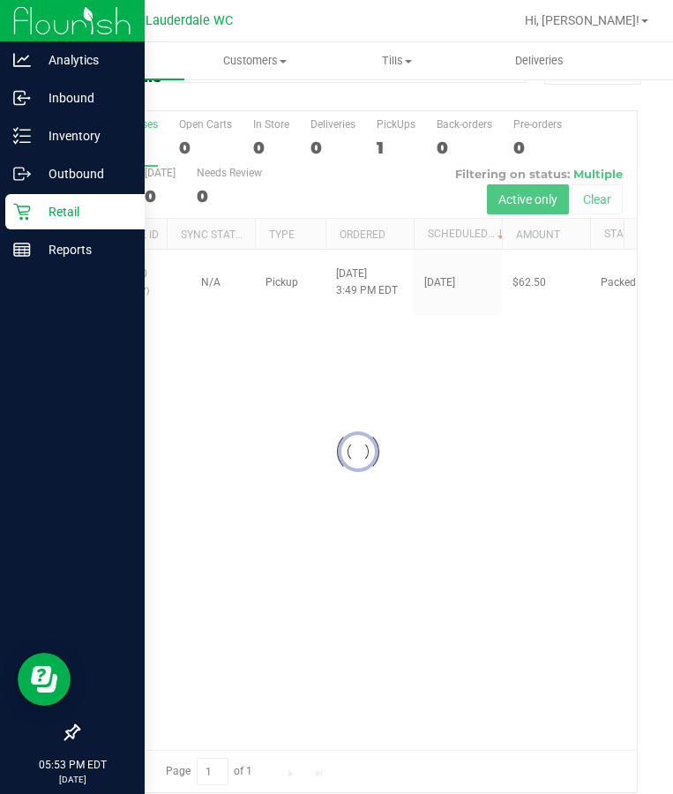
scroll to position [89, 0]
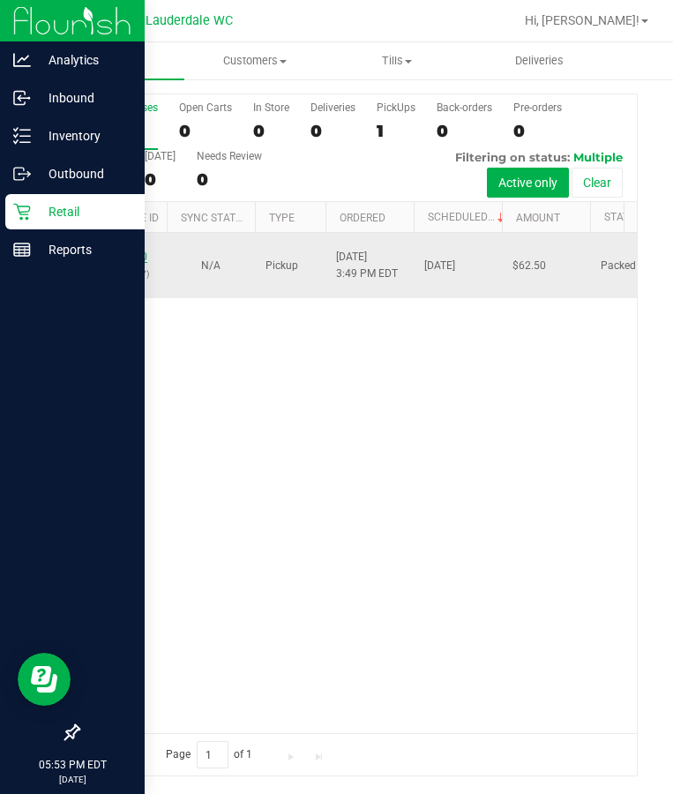
click at [120, 250] on link "12021310" at bounding box center [122, 256] width 49 height 12
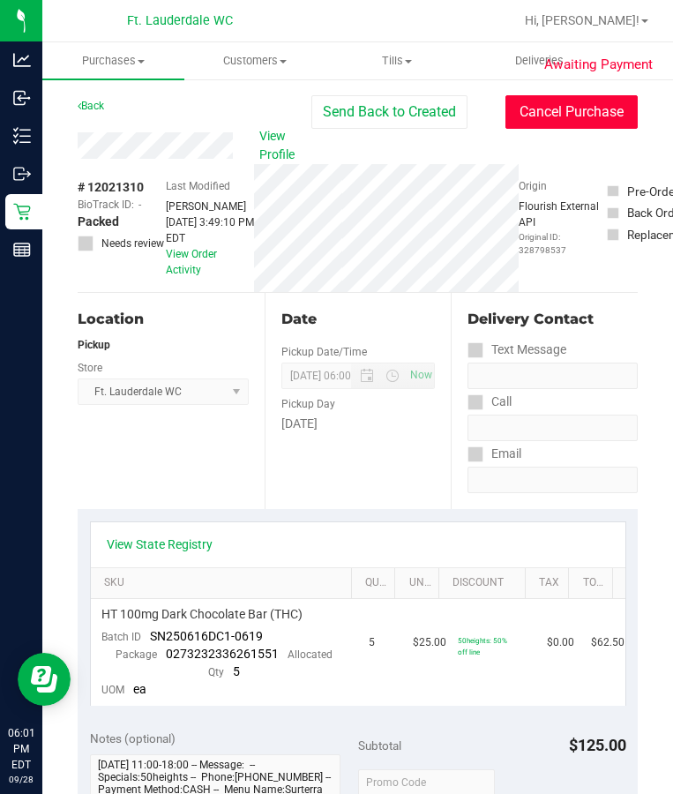
click at [570, 122] on button "Cancel Purchase" at bounding box center [571, 112] width 132 height 34
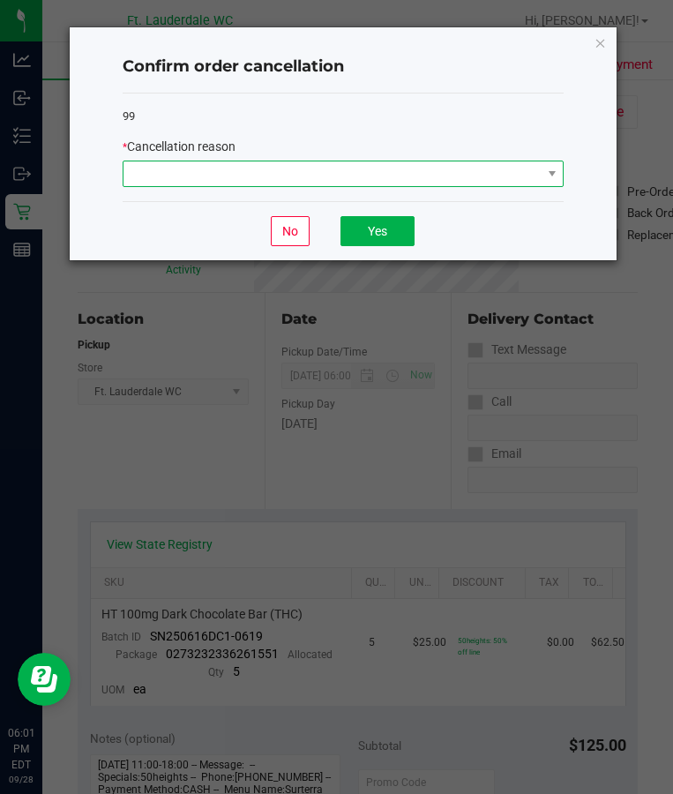
click at [421, 182] on span at bounding box center [331, 173] width 417 height 25
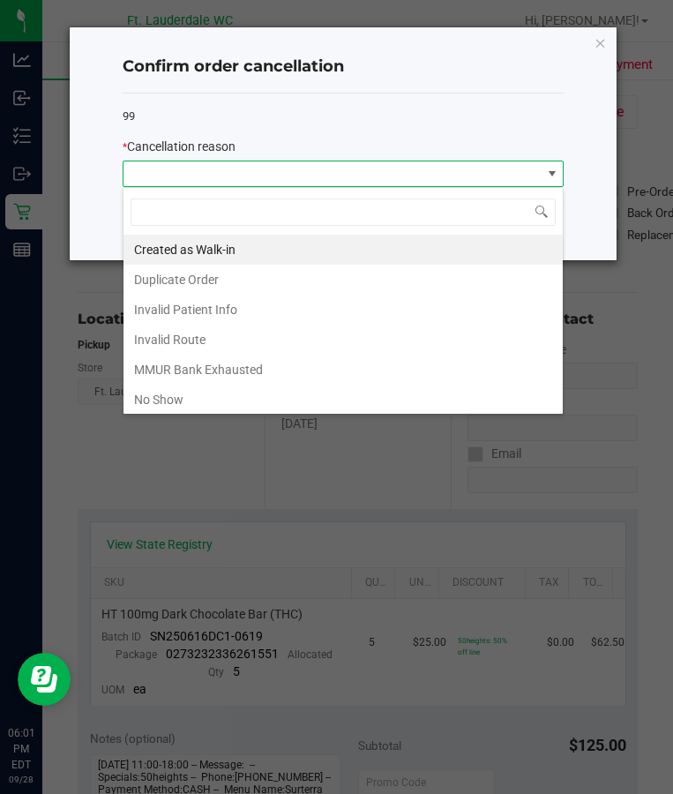
scroll to position [26, 442]
click at [180, 393] on li "No Show" at bounding box center [342, 399] width 439 height 30
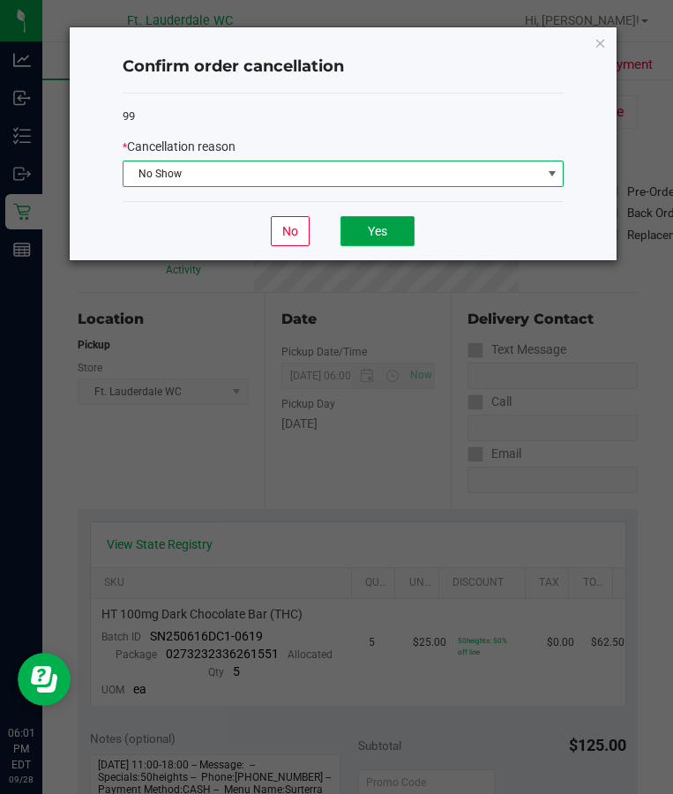
click at [399, 219] on button "Yes" at bounding box center [377, 231] width 74 height 30
